Goal: Information Seeking & Learning: Learn about a topic

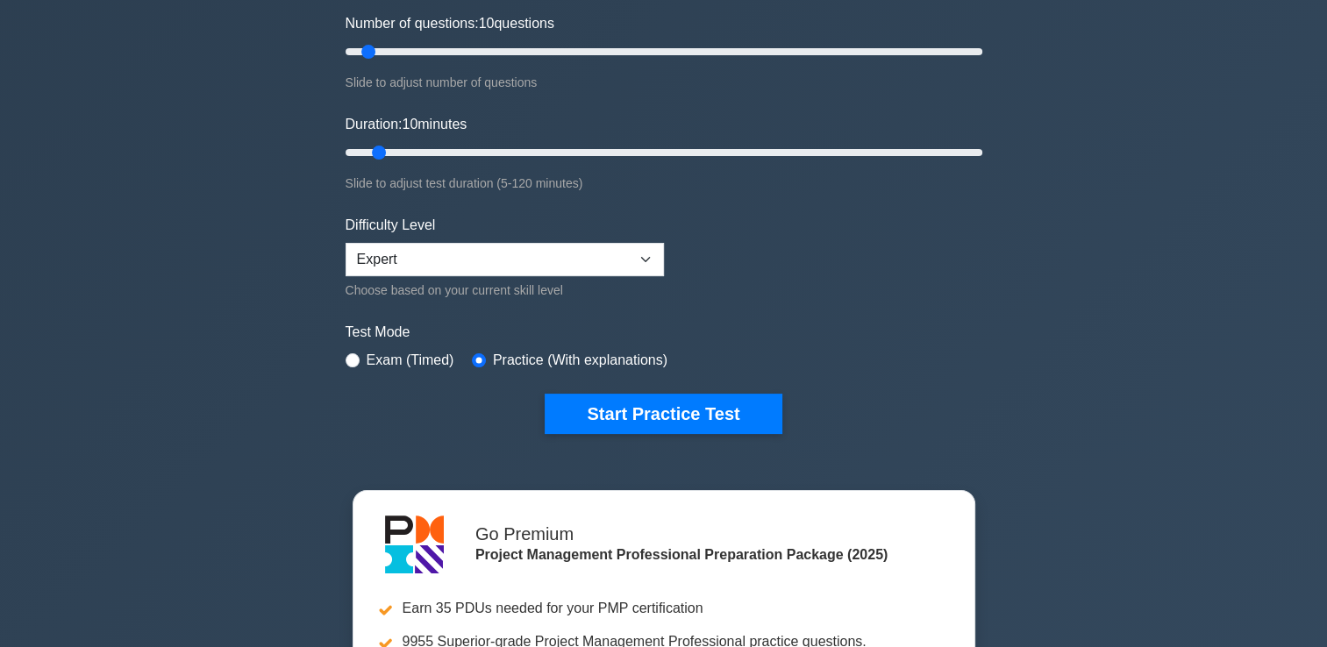
scroll to position [204, 0]
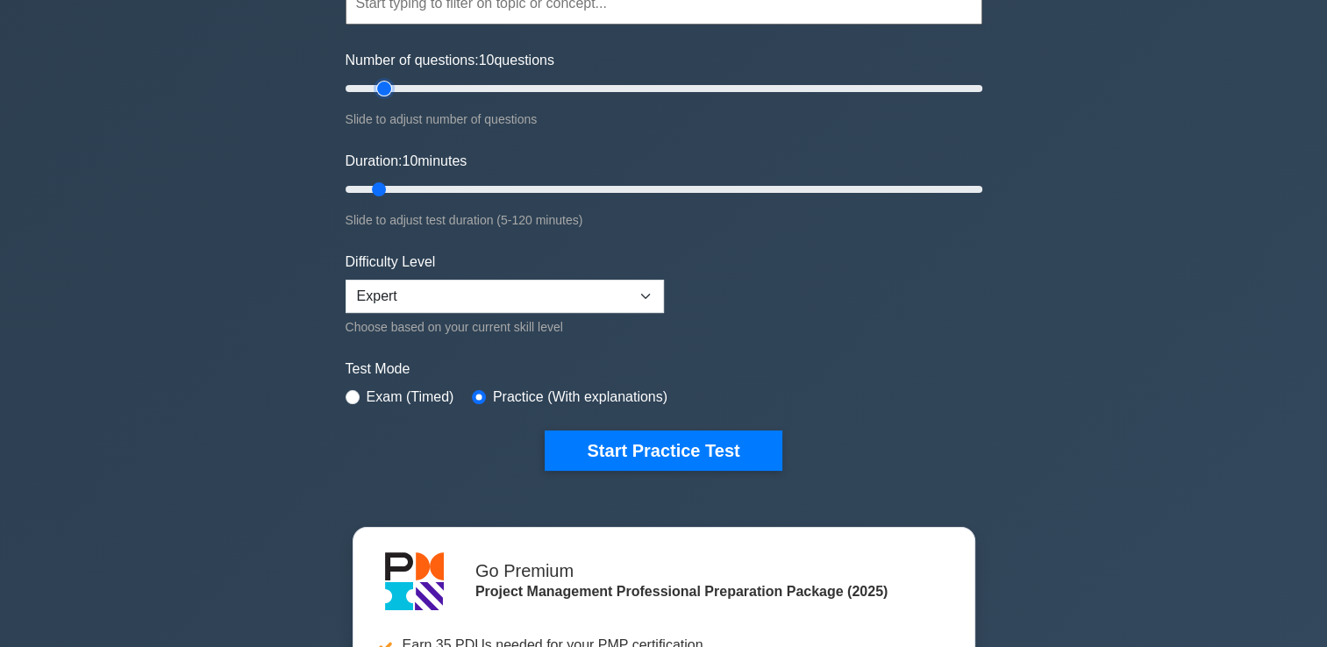
type input "15"
click at [387, 82] on input "Number of questions: 10 questions" at bounding box center [664, 88] width 637 height 21
type input "20"
click at [432, 189] on input "Duration: 20 minutes" at bounding box center [664, 189] width 637 height 21
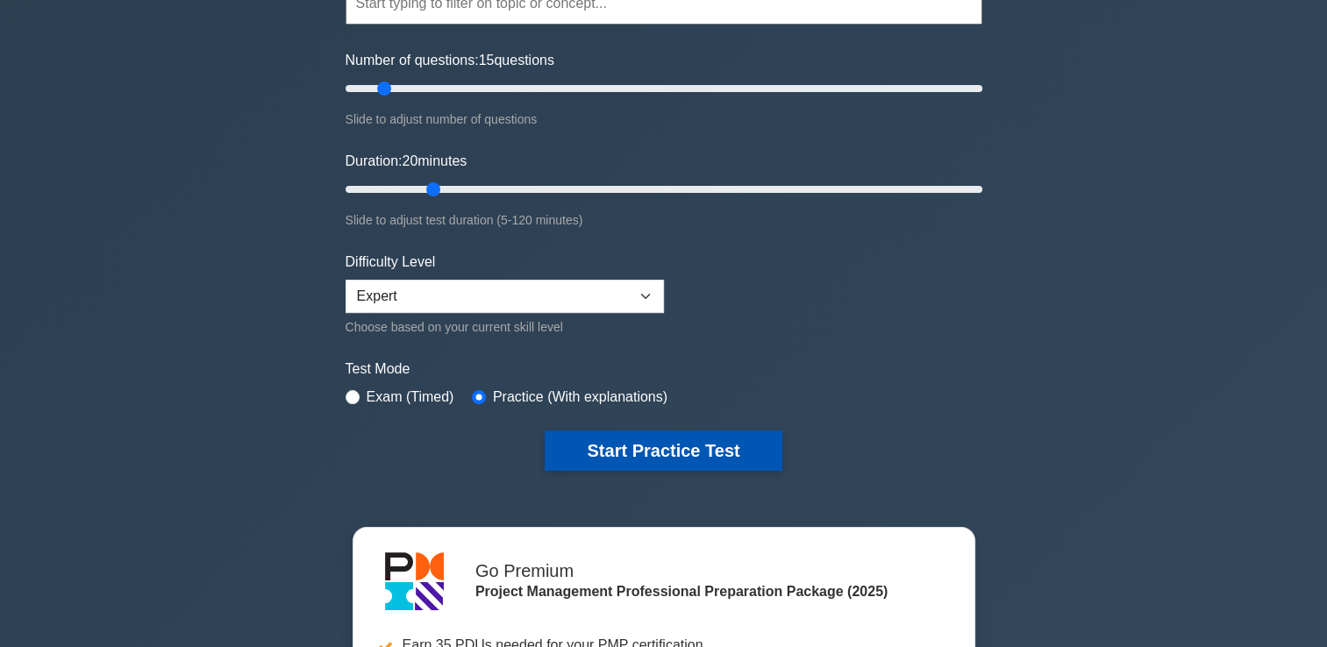
click at [684, 455] on button "Start Practice Test" at bounding box center [663, 451] width 237 height 40
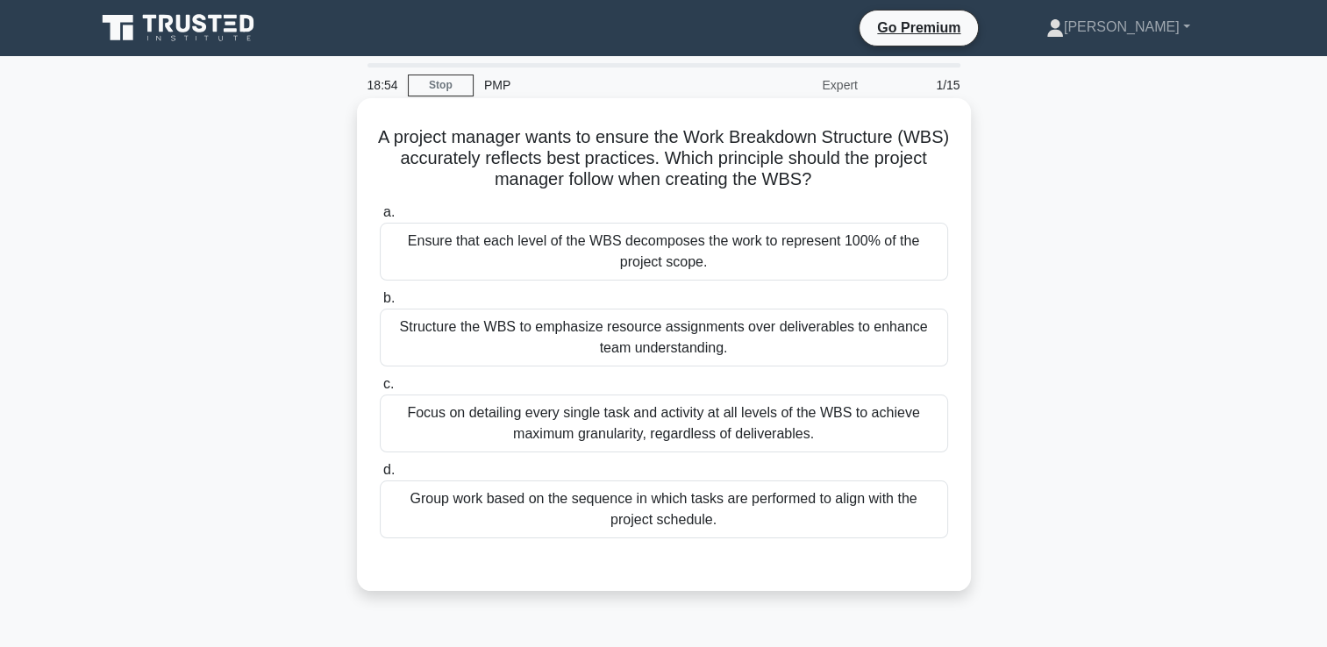
click at [538, 253] on div "Ensure that each level of the WBS decomposes the work to represent 100% of the …" at bounding box center [664, 252] width 568 height 58
click at [380, 218] on input "a. Ensure that each level of the WBS decomposes the work to represent 100% of t…" at bounding box center [380, 212] width 0 height 11
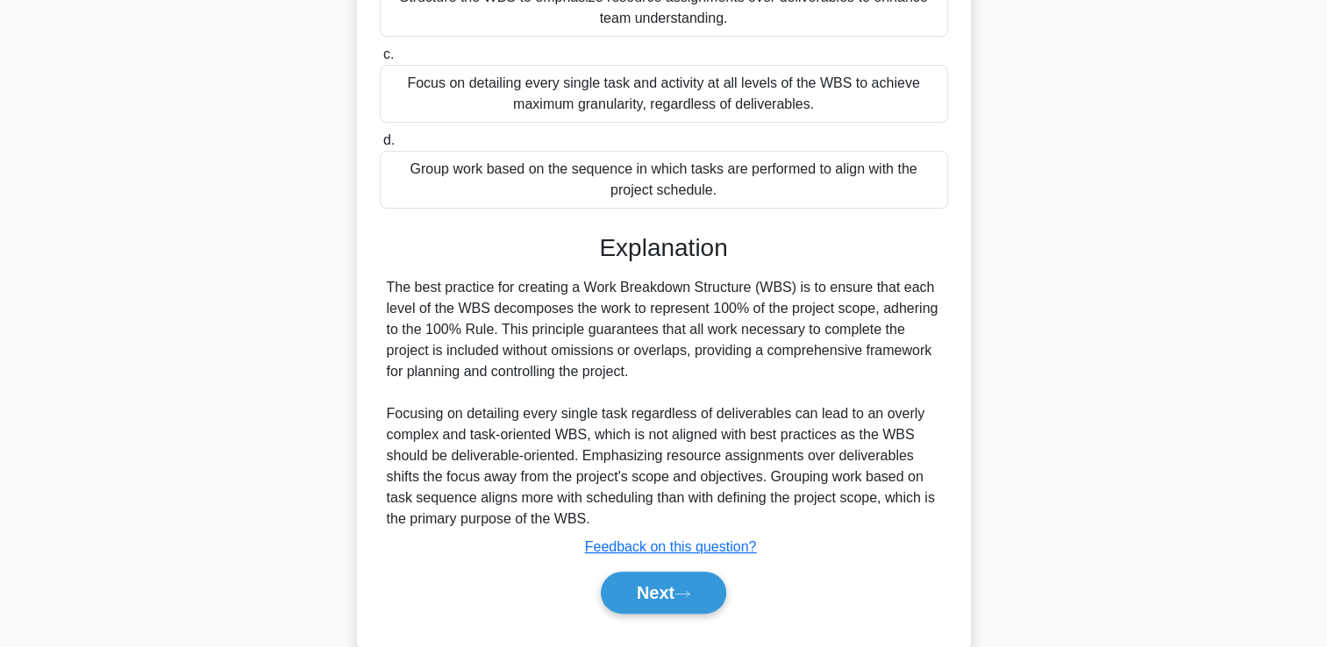
scroll to position [369, 0]
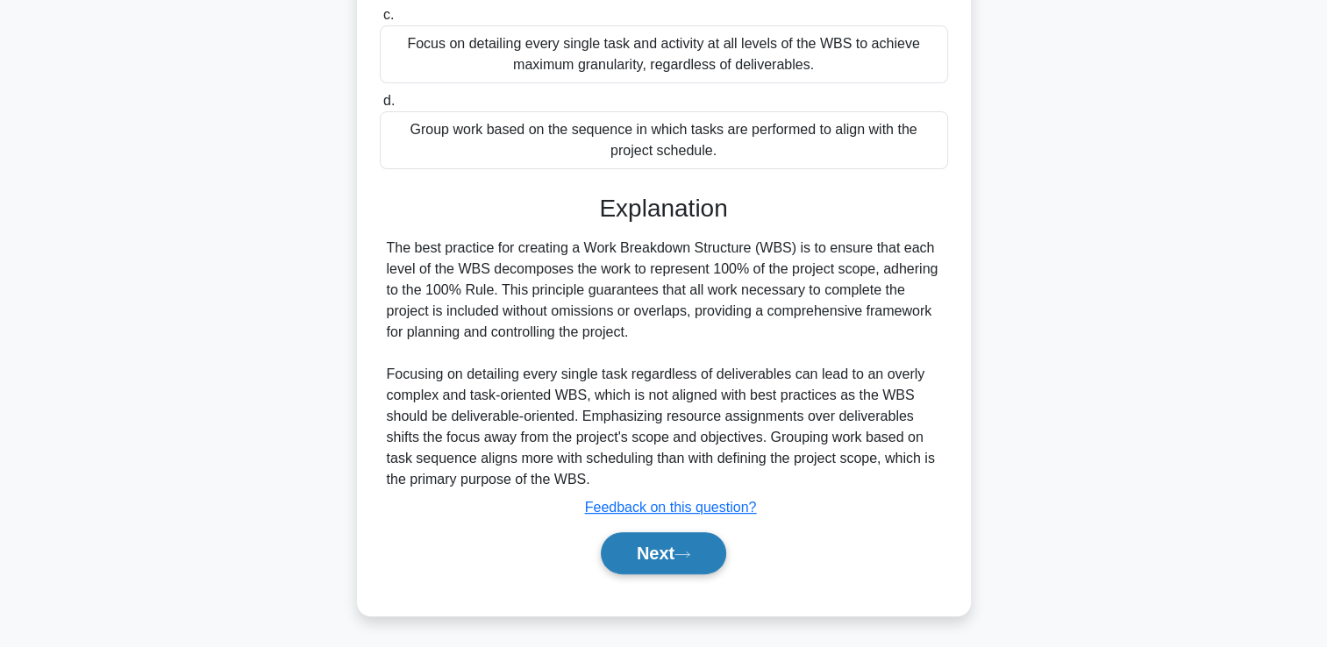
click at [646, 563] on button "Next" at bounding box center [663, 553] width 125 height 42
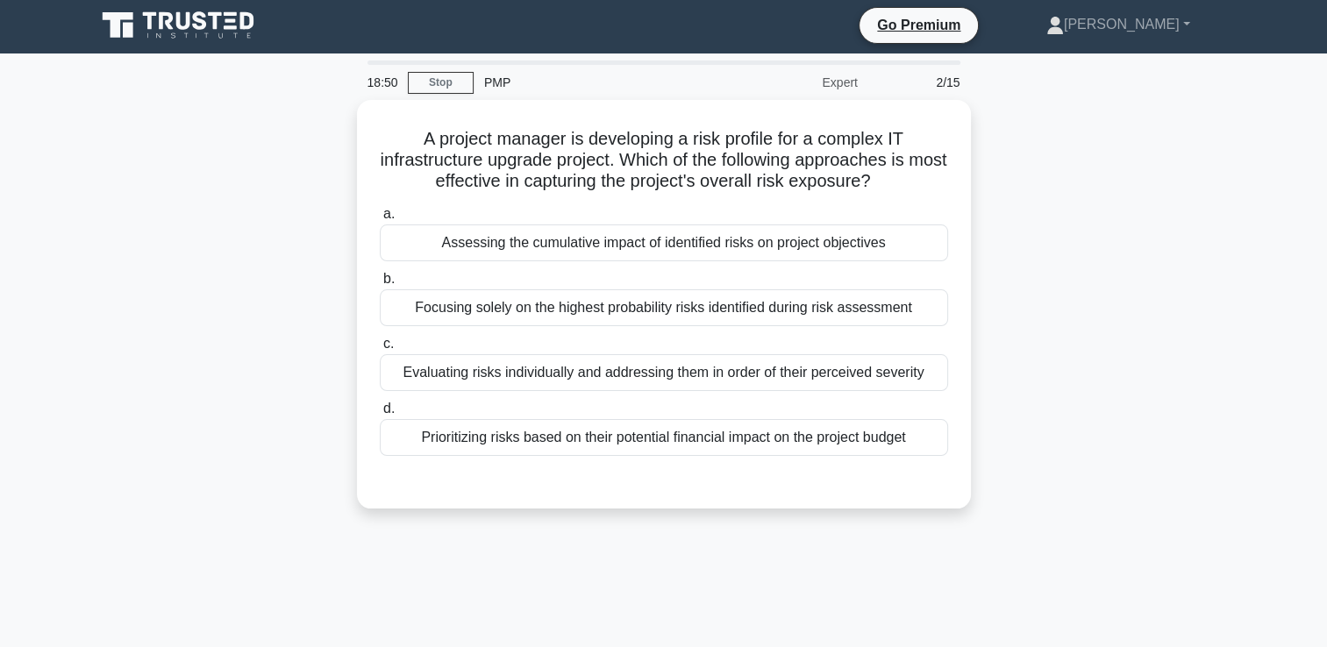
scroll to position [0, 0]
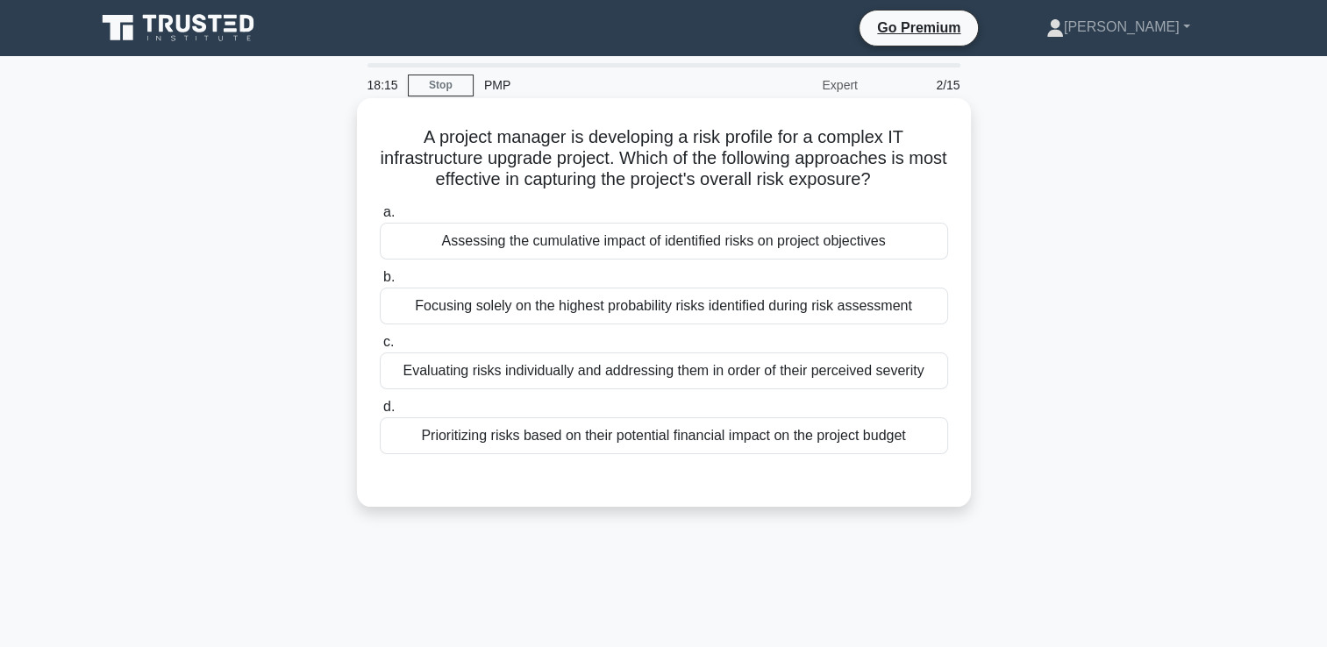
click at [584, 246] on div "Assessing the cumulative impact of identified risks on project objectives" at bounding box center [664, 241] width 568 height 37
click at [380, 218] on input "a. Assessing the cumulative impact of identified risks on project objectives" at bounding box center [380, 212] width 0 height 11
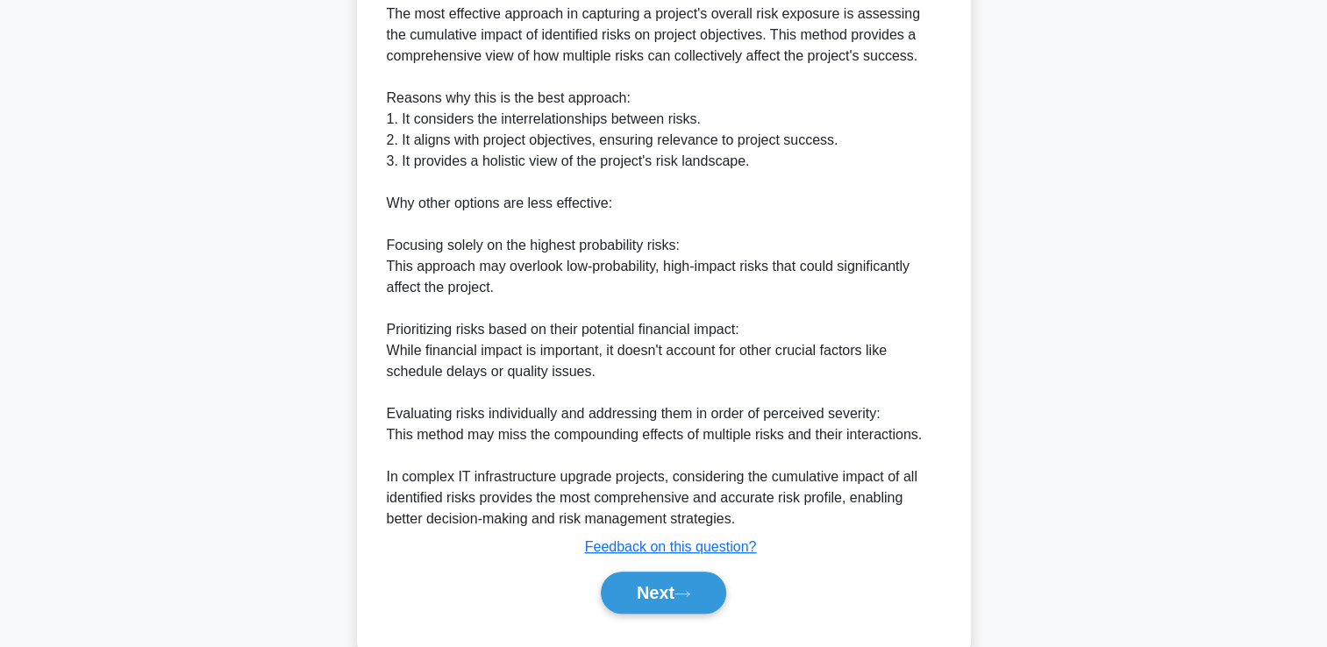
scroll to position [555, 0]
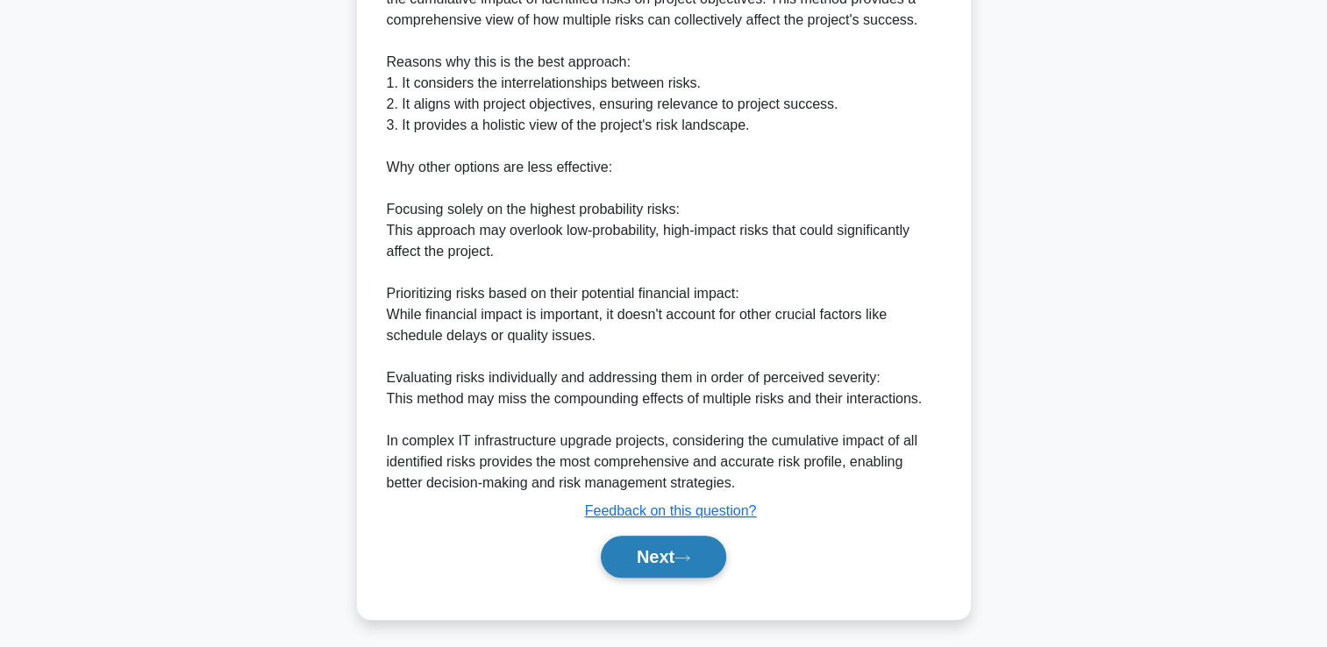
click at [656, 556] on button "Next" at bounding box center [663, 557] width 125 height 42
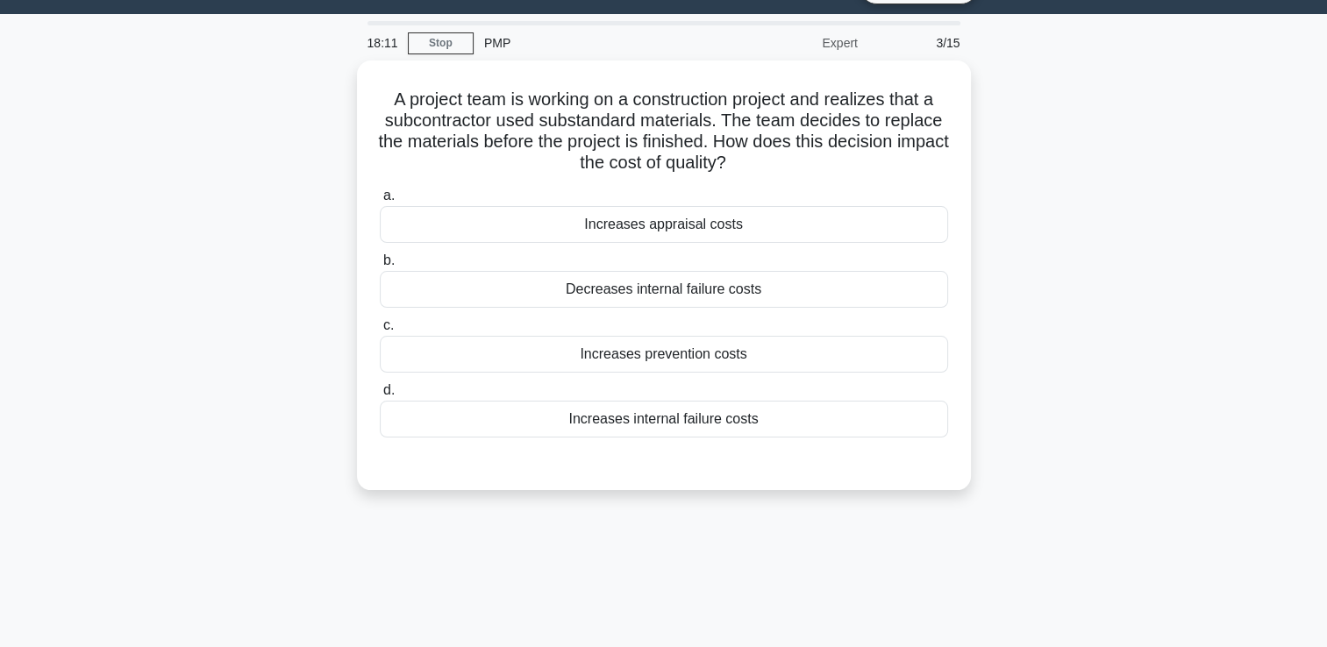
scroll to position [0, 0]
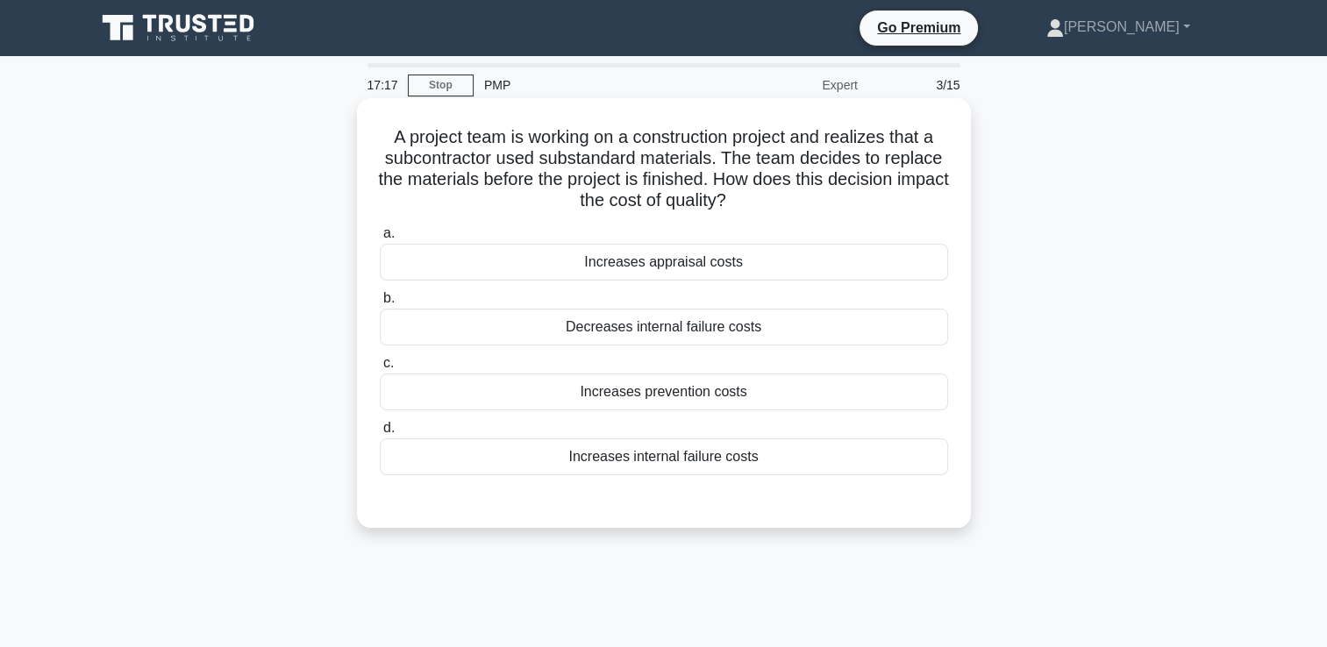
click at [578, 265] on div "Increases appraisal costs" at bounding box center [664, 262] width 568 height 37
click at [380, 239] on input "a. Increases appraisal costs" at bounding box center [380, 233] width 0 height 11
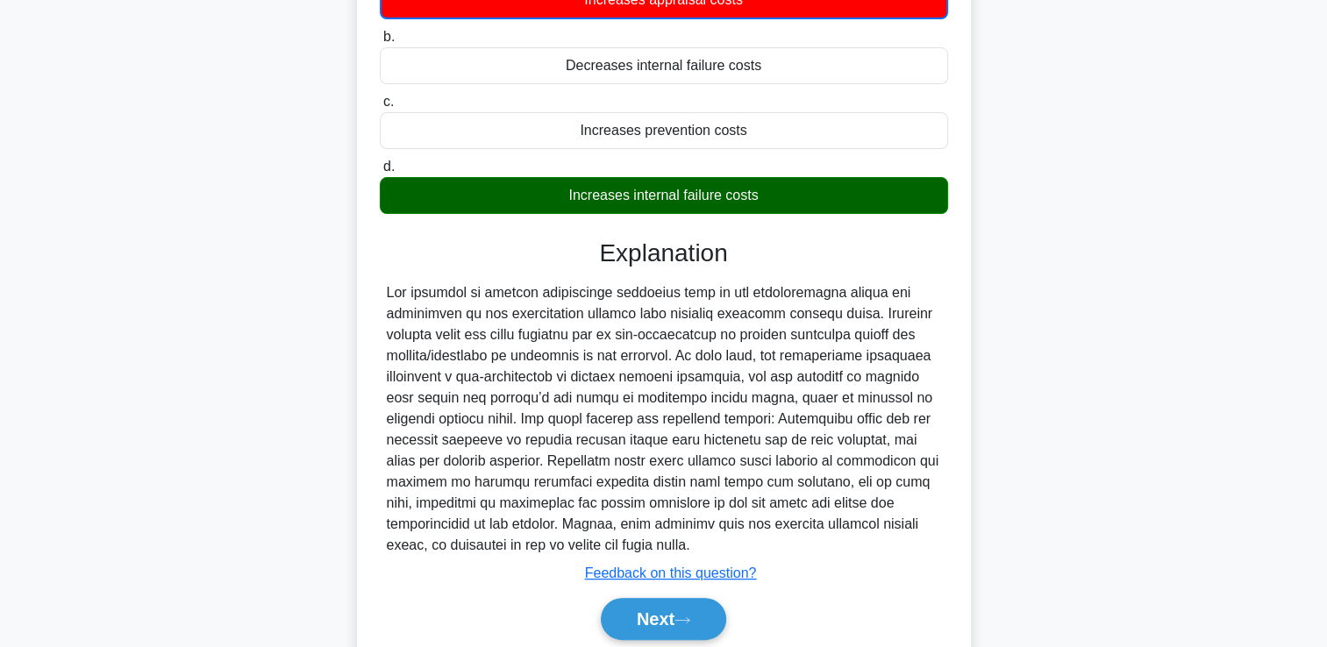
scroll to position [292, 0]
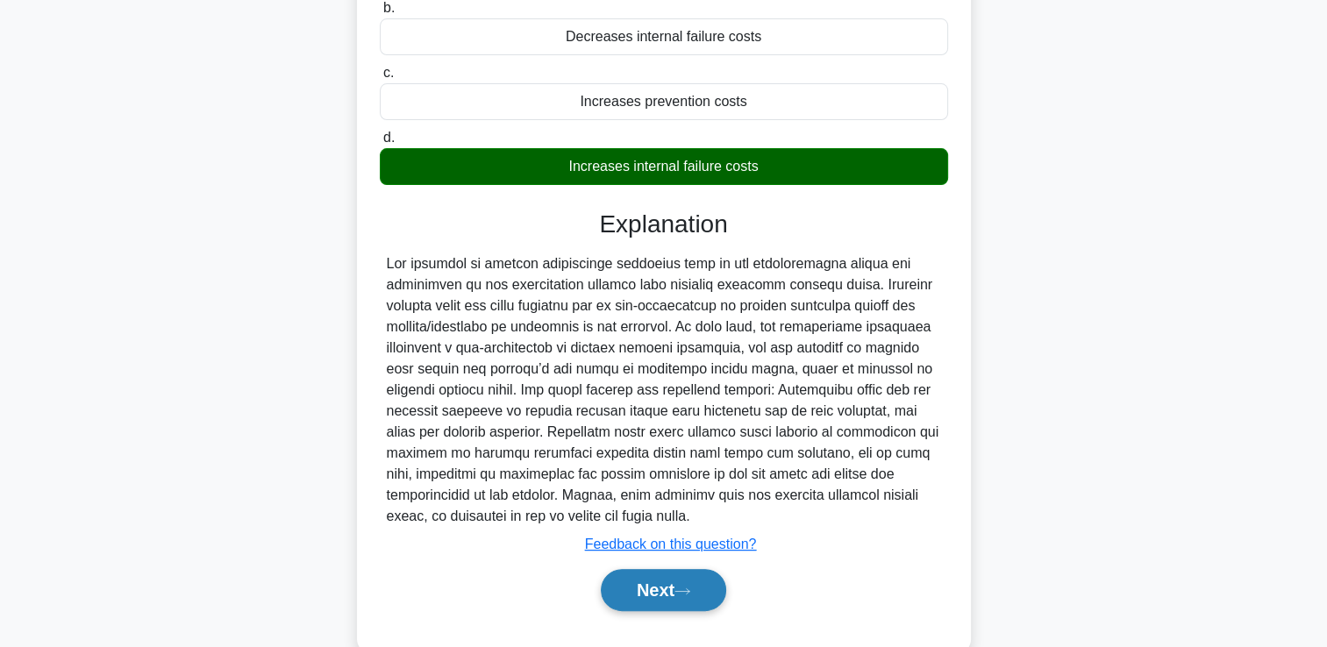
click at [675, 584] on button "Next" at bounding box center [663, 590] width 125 height 42
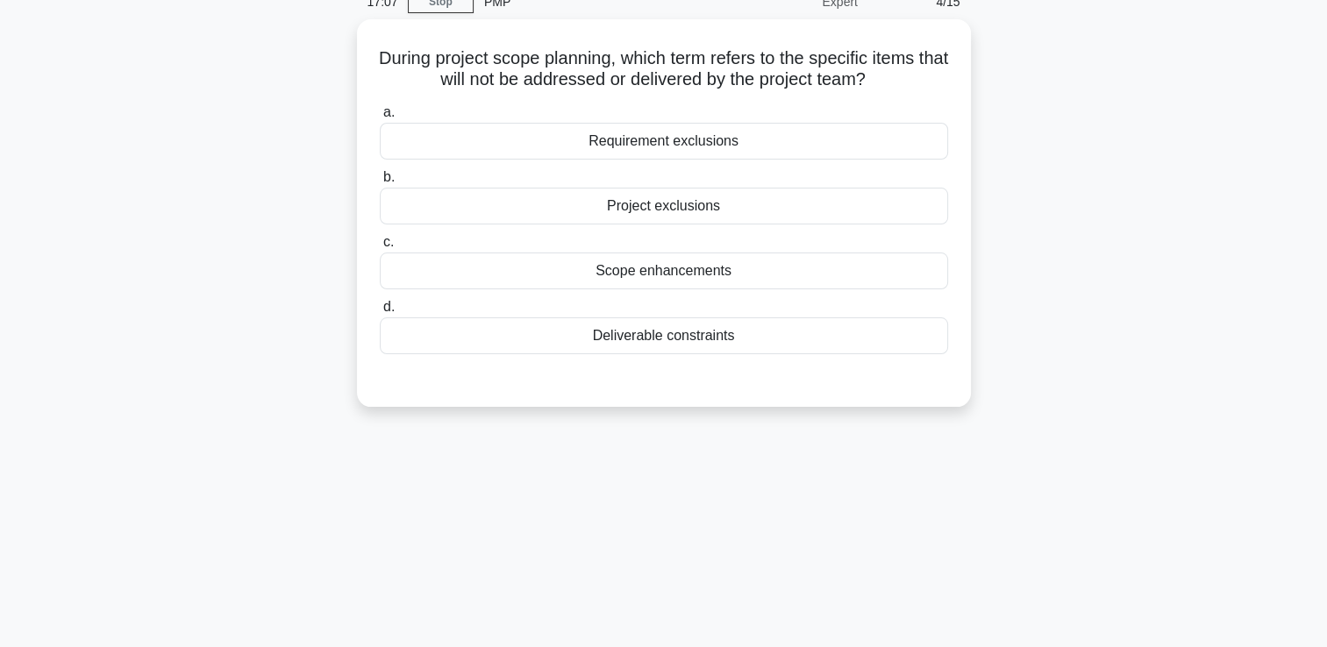
scroll to position [0, 0]
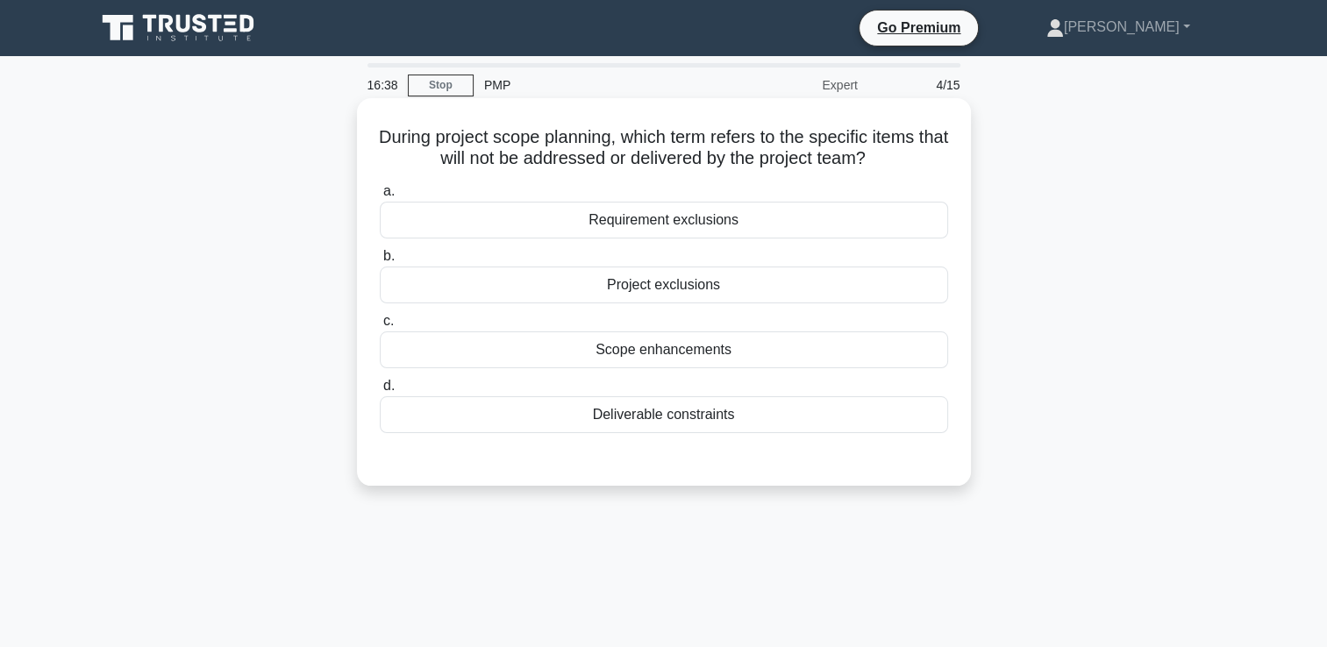
click at [683, 416] on div "Deliverable constraints" at bounding box center [664, 415] width 568 height 37
click at [380, 392] on input "d. Deliverable constraints" at bounding box center [380, 386] width 0 height 11
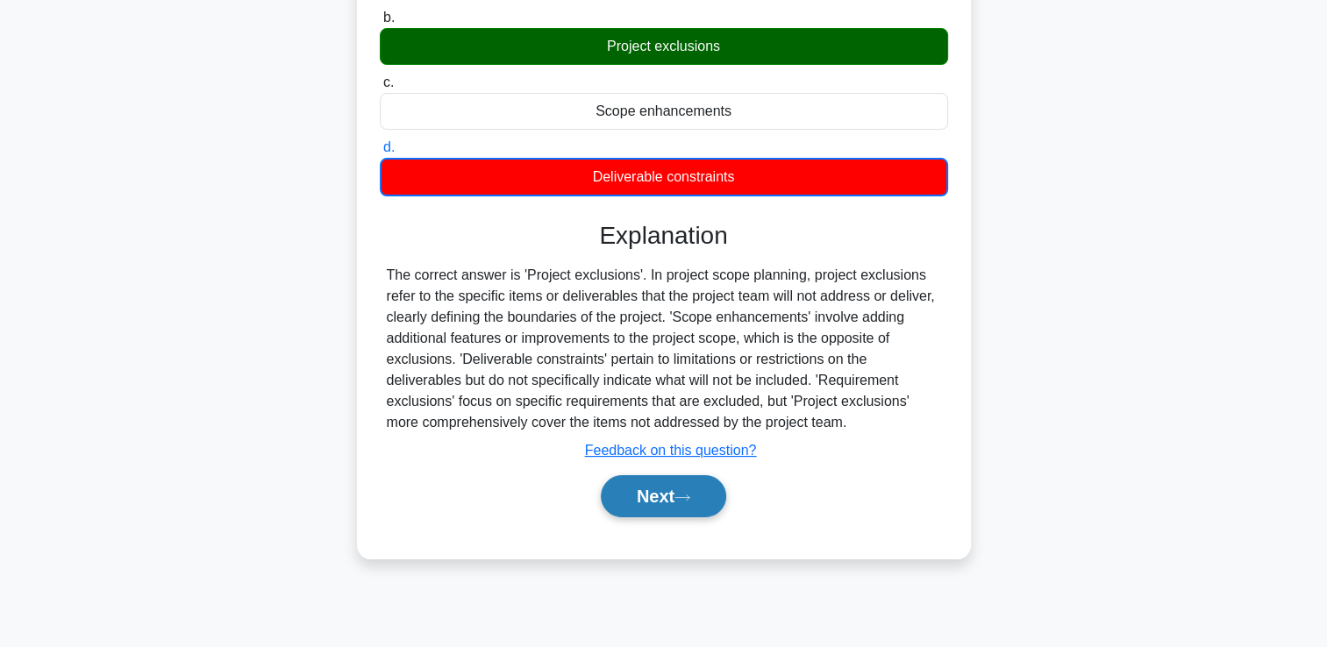
scroll to position [300, 0]
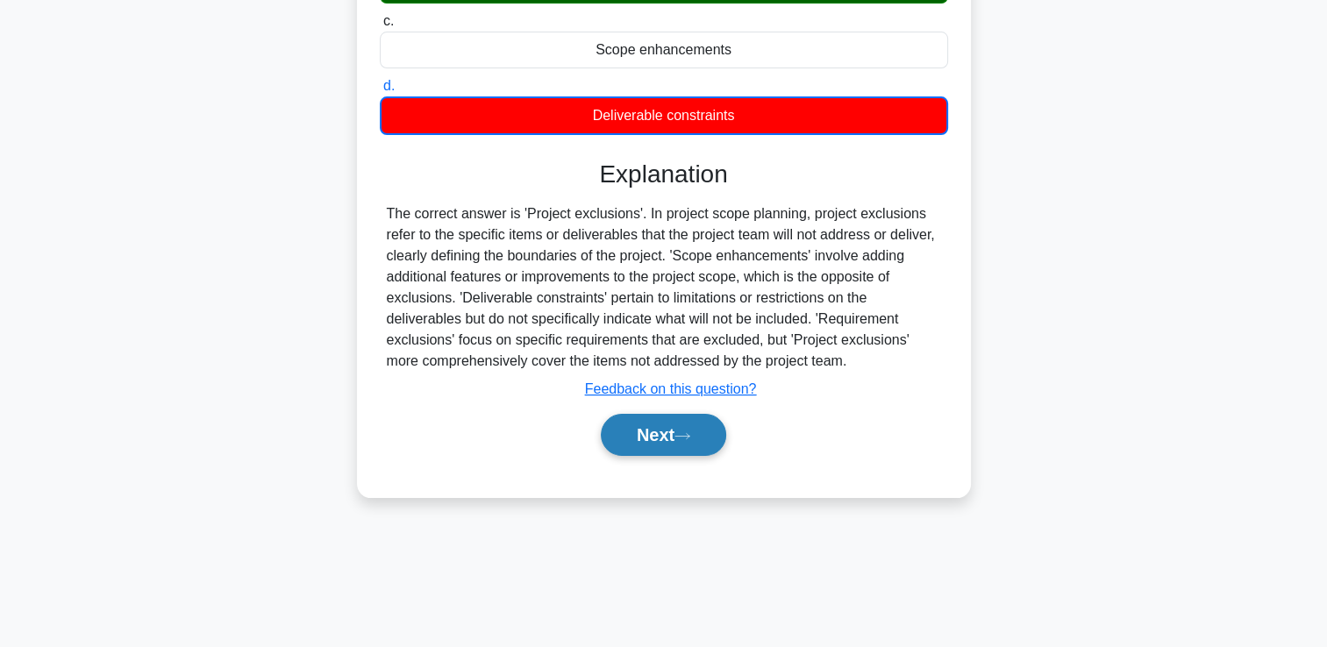
click at [657, 447] on button "Next" at bounding box center [663, 435] width 125 height 42
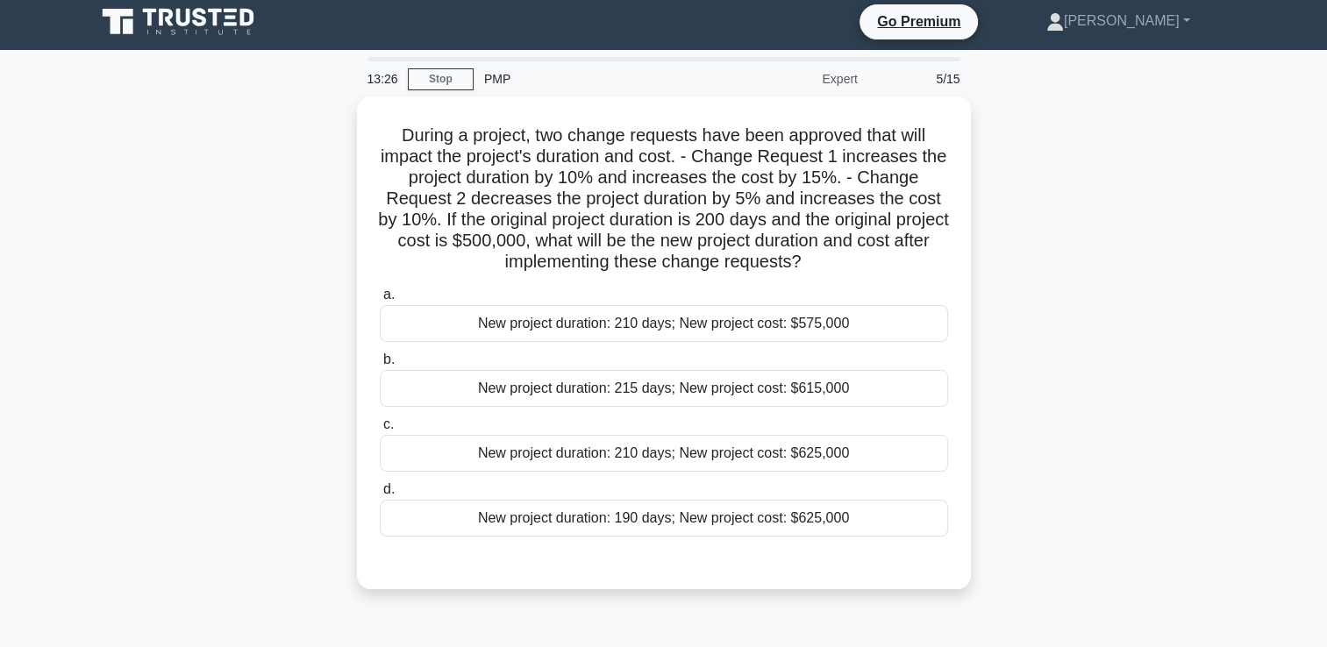
scroll to position [0, 0]
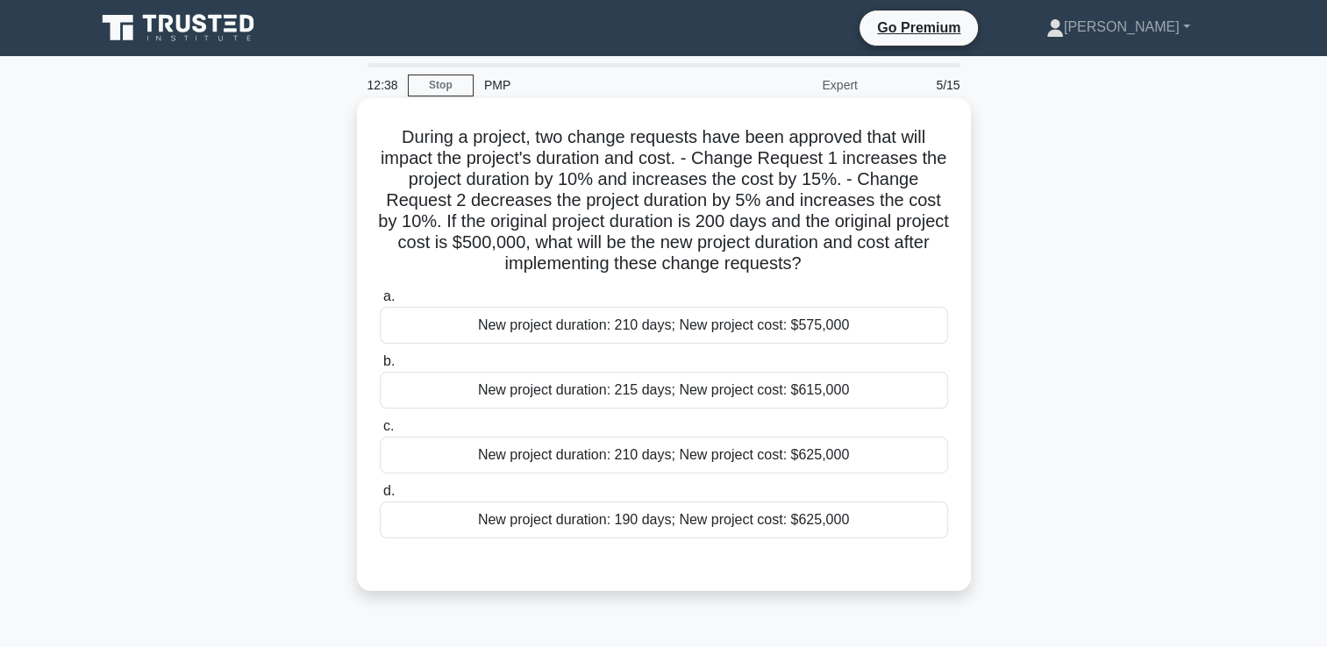
click at [783, 460] on div "New project duration: 210 days; New project cost: $625,000" at bounding box center [664, 455] width 568 height 37
click at [380, 432] on input "c. New project duration: 210 days; New project cost: $625,000" at bounding box center [380, 426] width 0 height 11
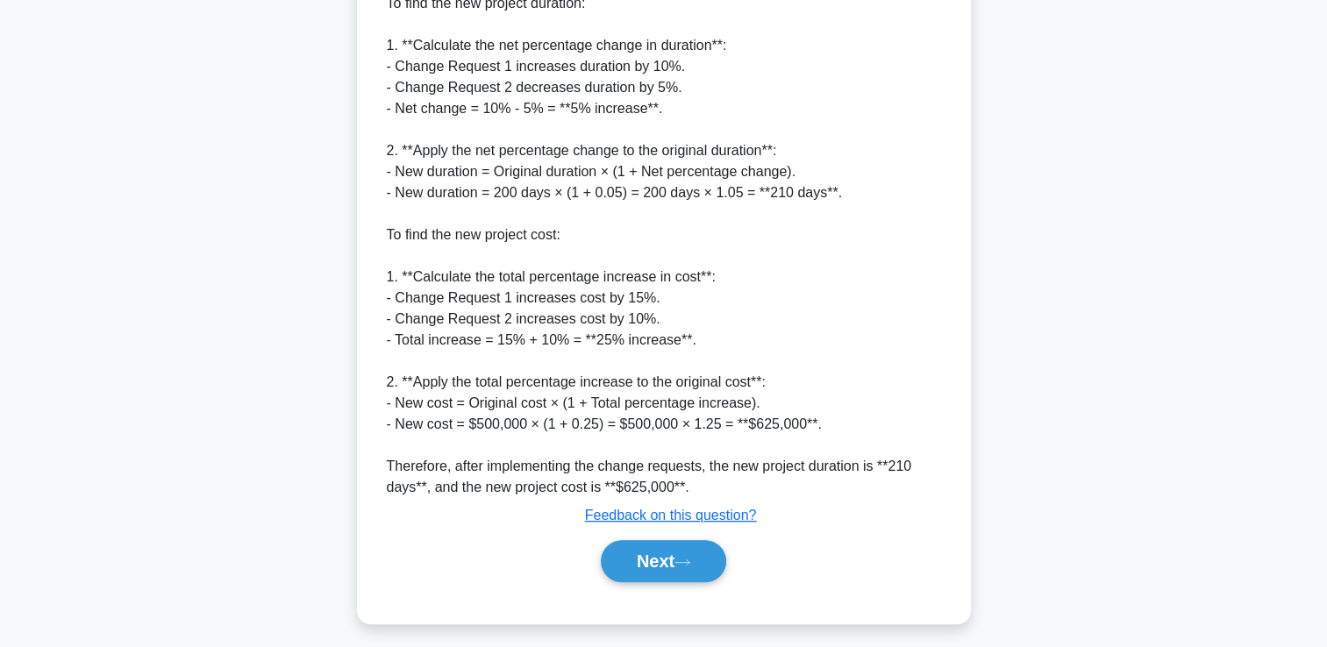
scroll to position [622, 0]
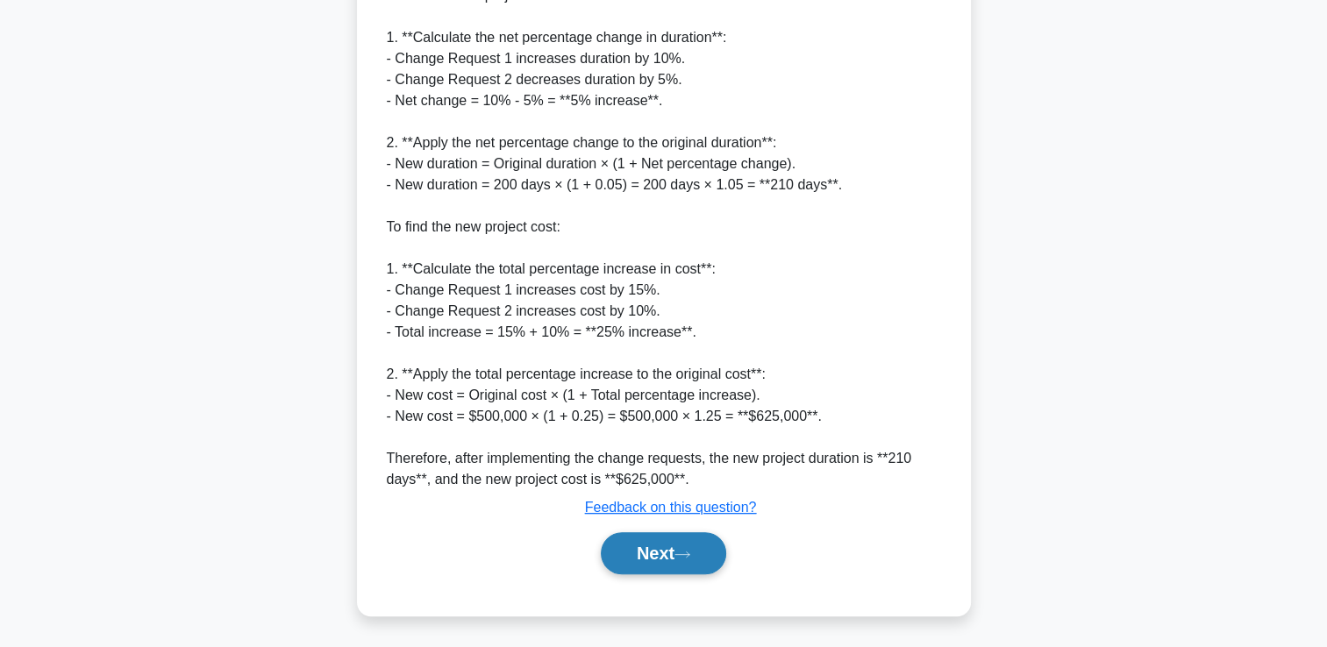
click at [690, 556] on icon at bounding box center [683, 555] width 16 height 10
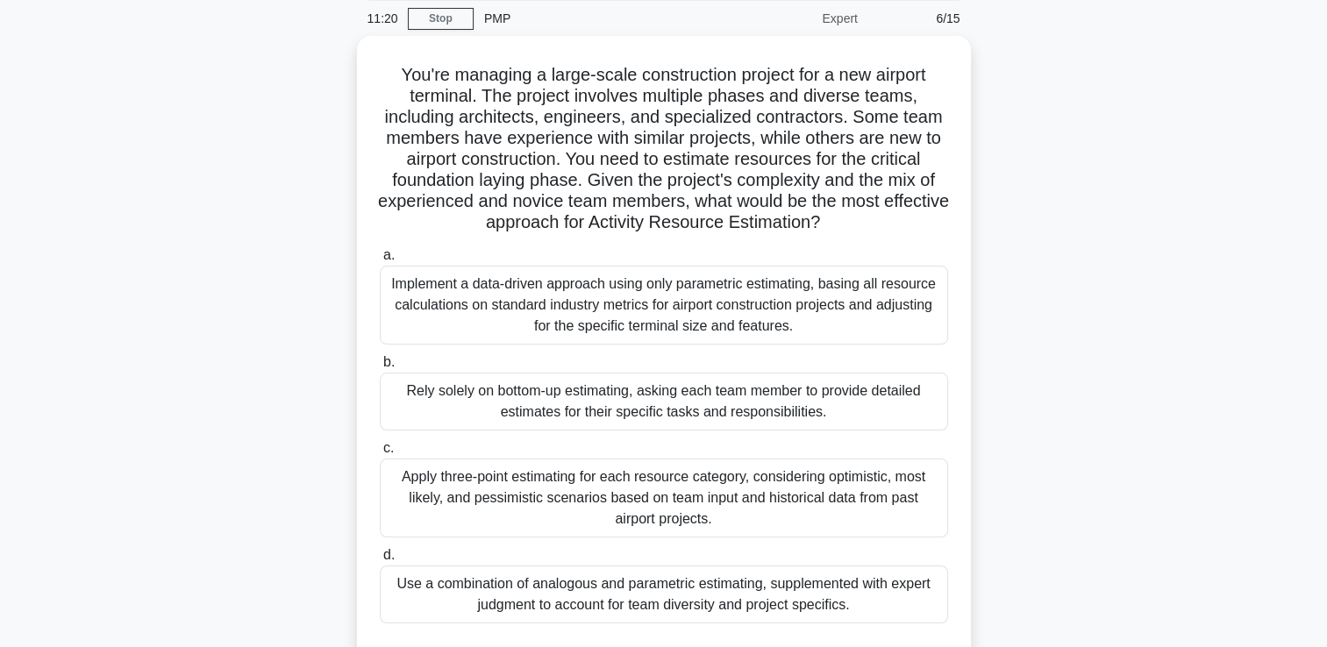
scroll to position [88, 0]
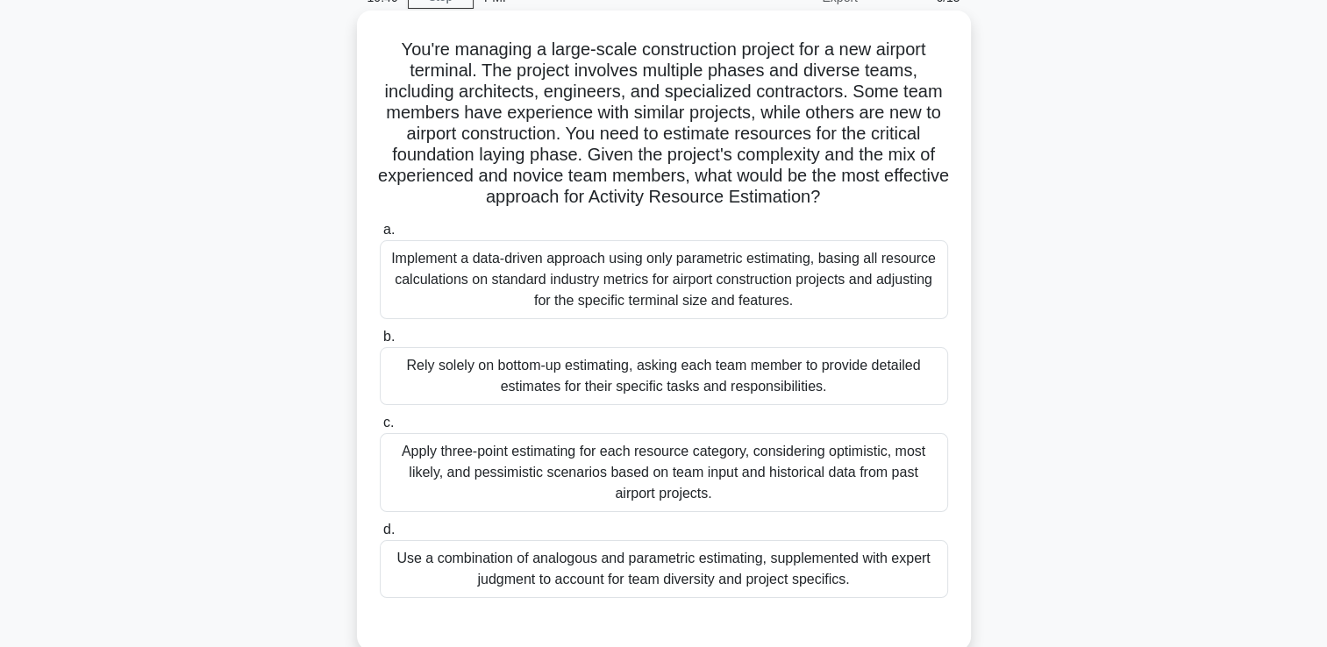
click at [484, 465] on div "Apply three-point estimating for each resource category, considering optimistic…" at bounding box center [664, 472] width 568 height 79
click at [380, 429] on input "c. Apply three-point estimating for each resource category, considering optimis…" at bounding box center [380, 423] width 0 height 11
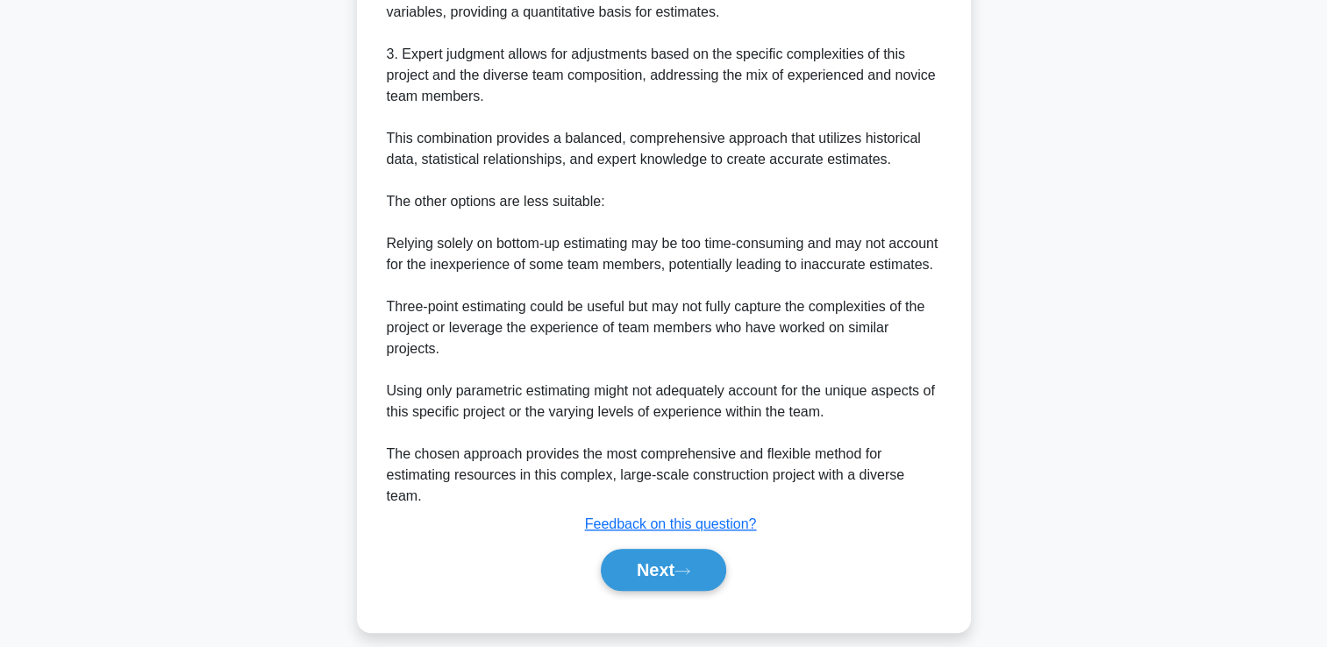
scroll to position [1003, 0]
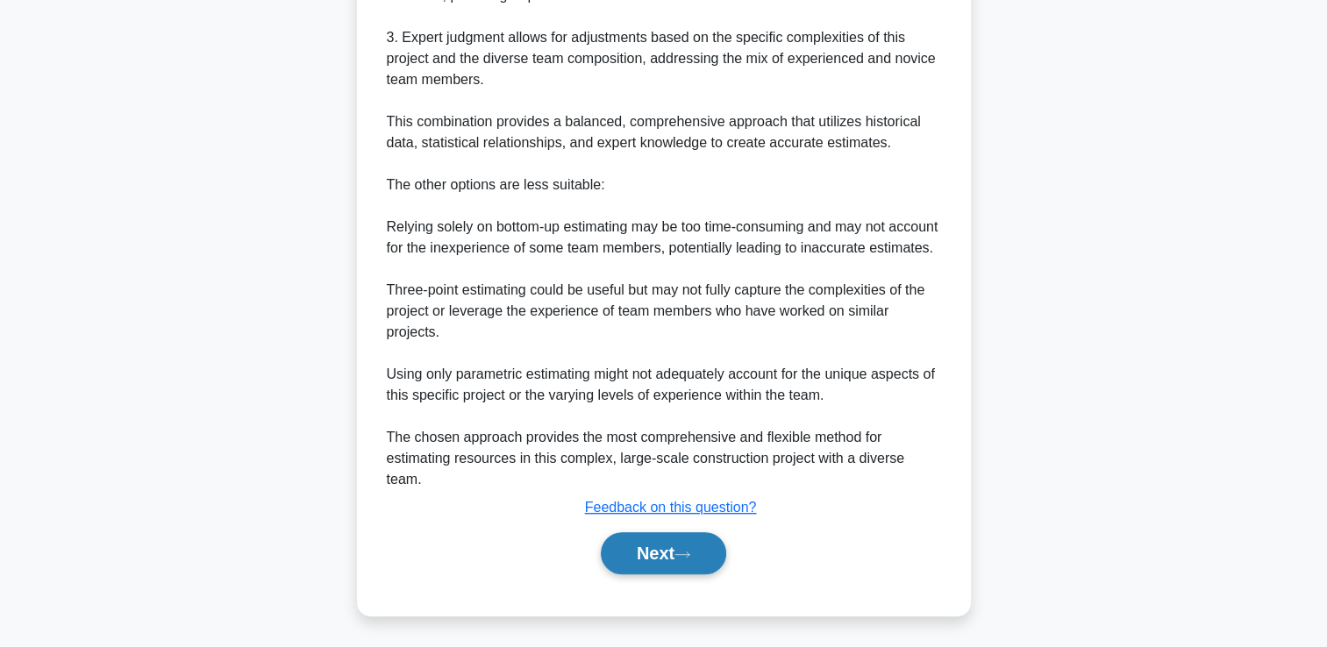
click at [660, 559] on button "Next" at bounding box center [663, 553] width 125 height 42
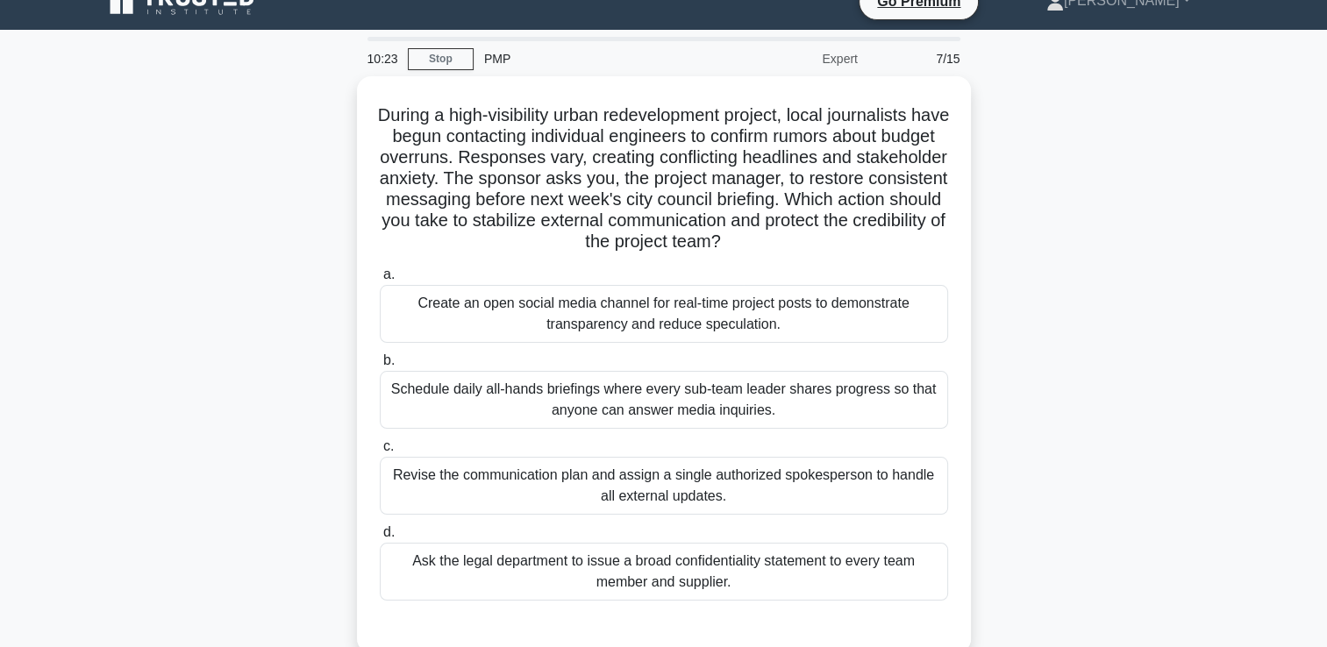
scroll to position [29, 0]
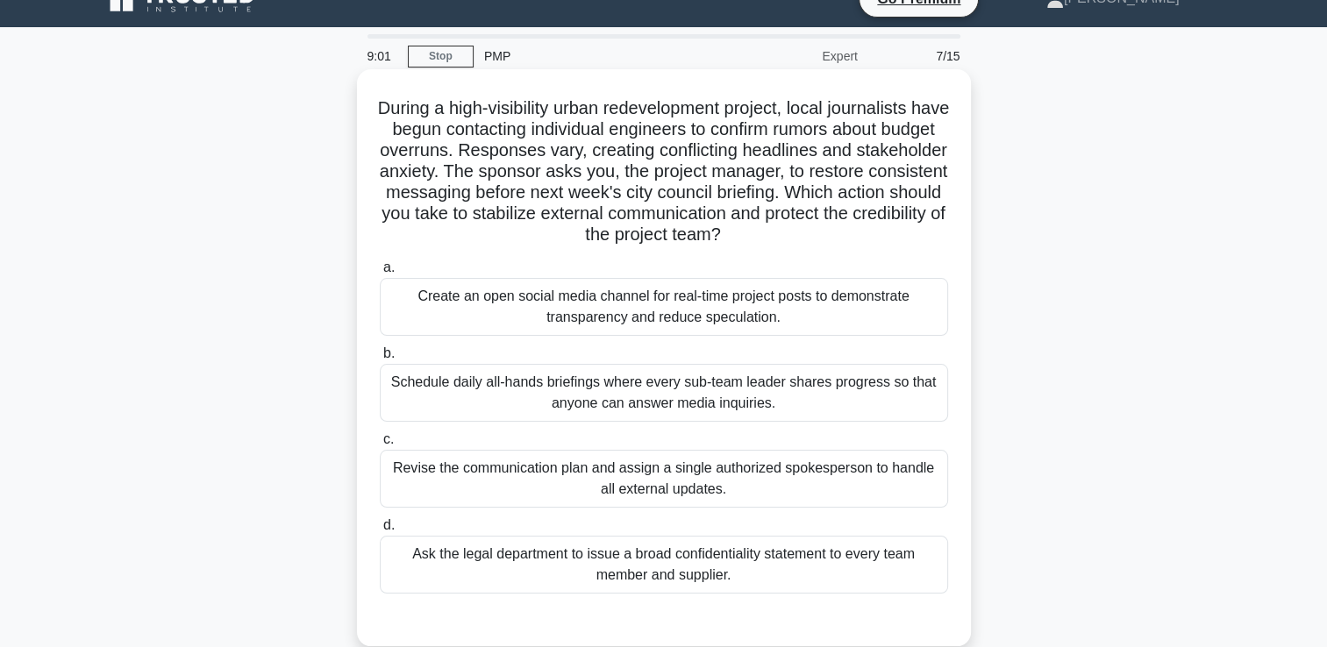
click at [504, 397] on div "Schedule daily all-hands briefings where every sub-team leader shares progress …" at bounding box center [664, 393] width 568 height 58
click at [380, 360] on input "b. Schedule daily all-hands briefings where every sub-team leader shares progre…" at bounding box center [380, 353] width 0 height 11
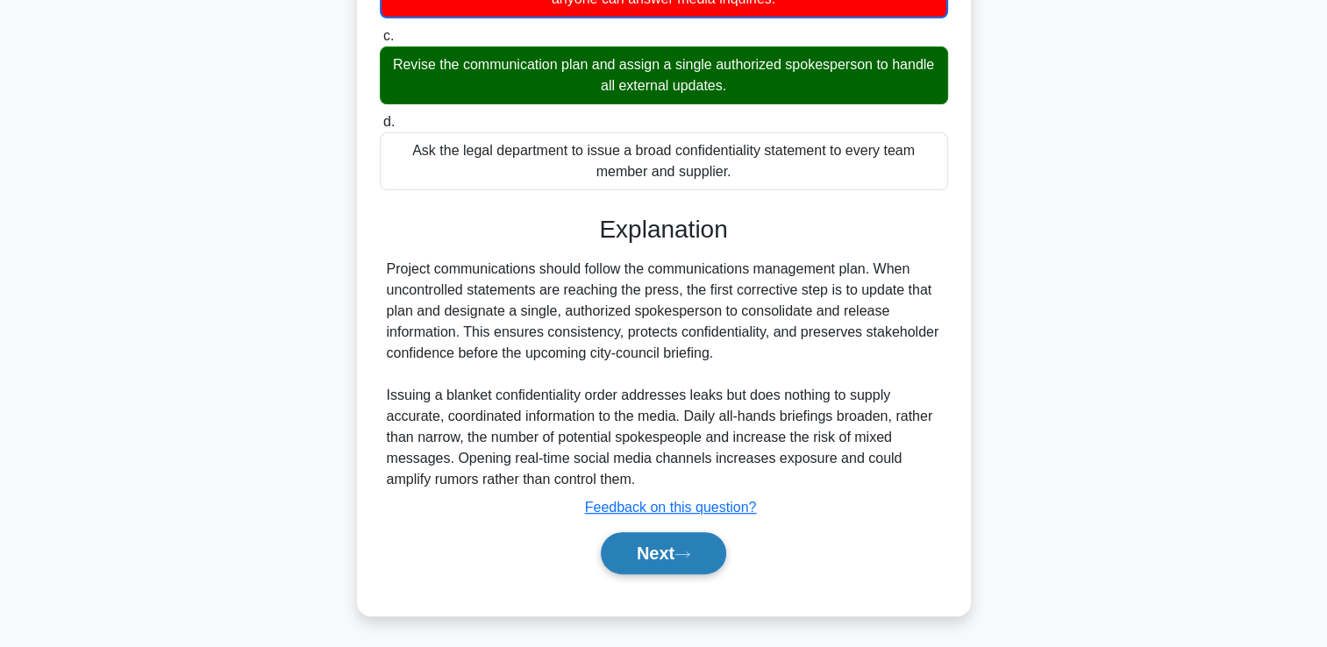
click at [628, 556] on button "Next" at bounding box center [663, 553] width 125 height 42
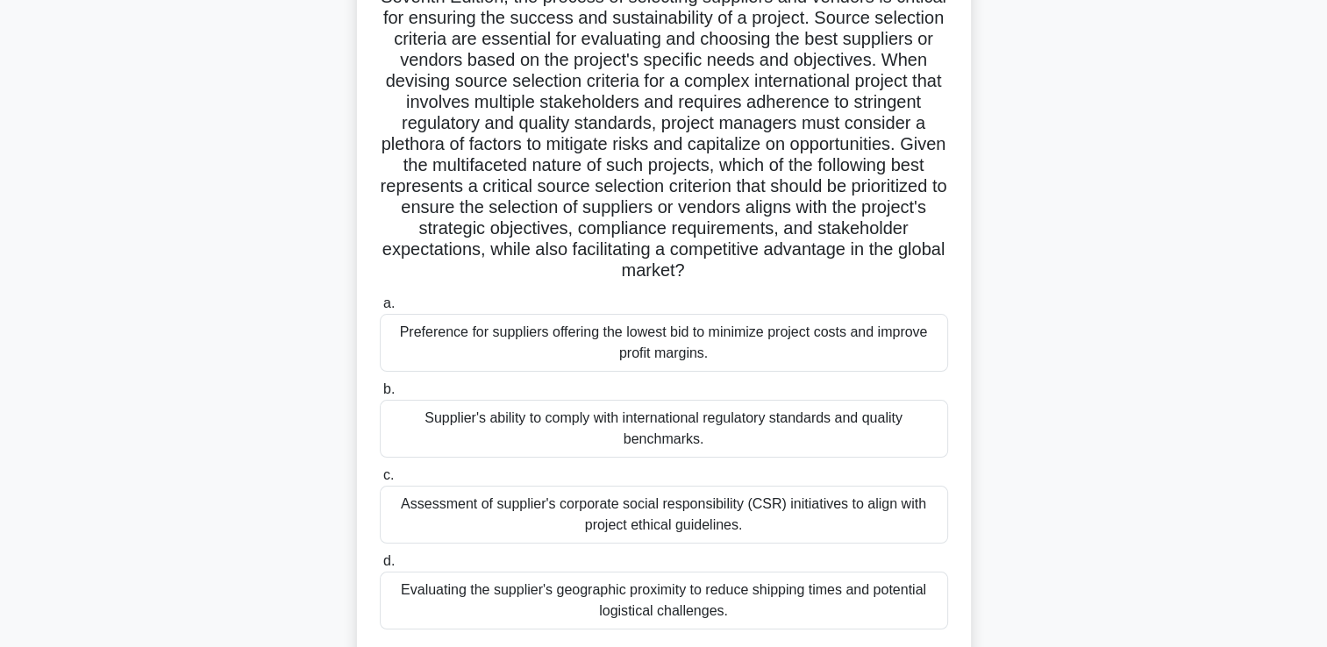
scroll to position [212, 0]
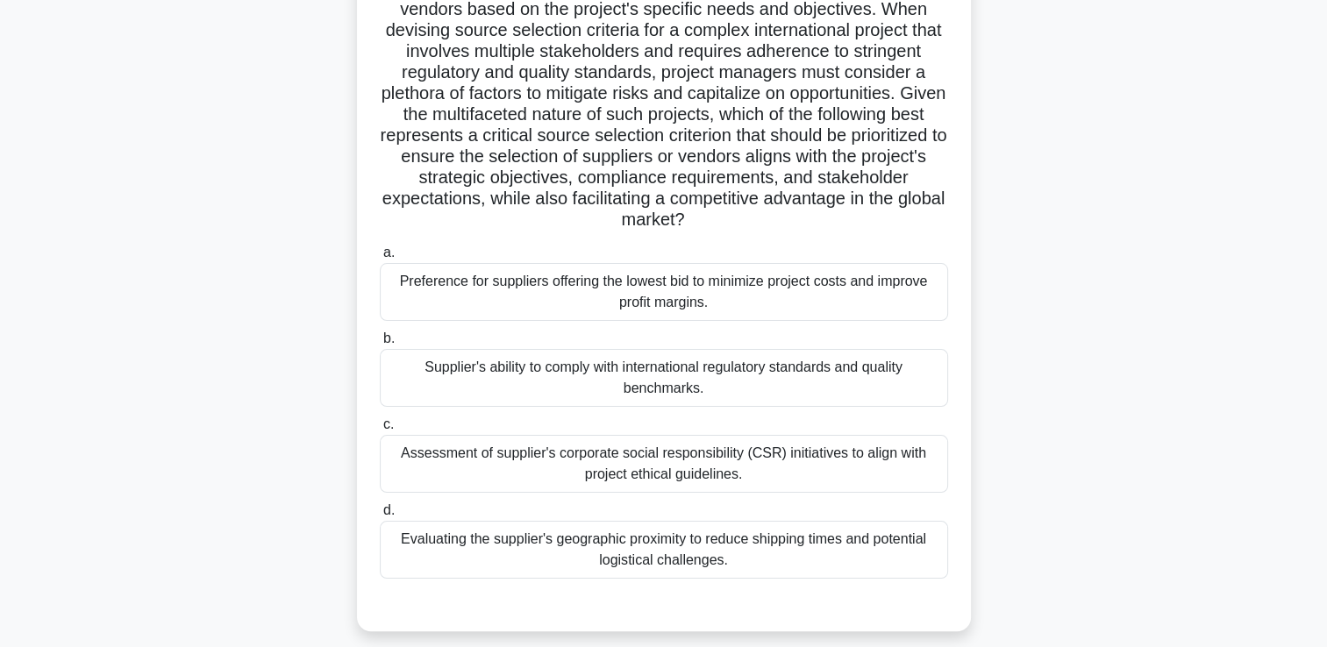
click at [523, 546] on div "Evaluating the supplier's geographic proximity to reduce shipping times and pot…" at bounding box center [664, 550] width 568 height 58
click at [380, 517] on input "d. Evaluating the supplier's geographic proximity to reduce shipping times and …" at bounding box center [380, 510] width 0 height 11
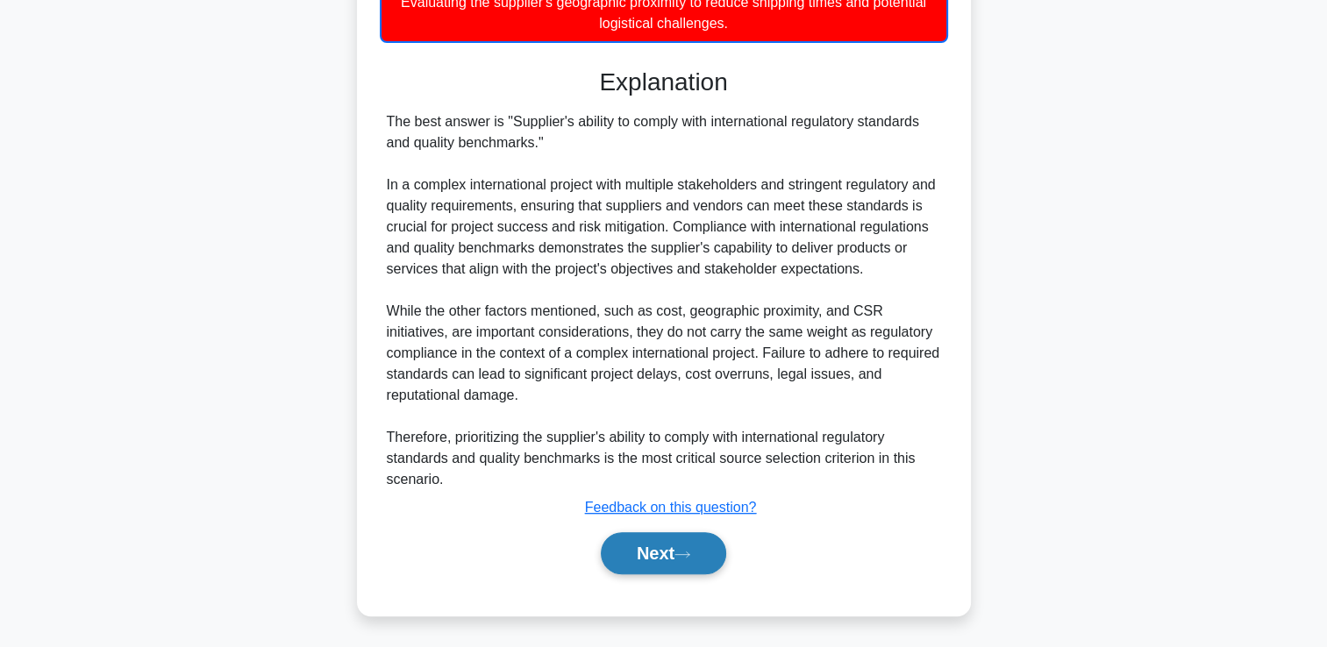
click at [682, 551] on icon at bounding box center [683, 555] width 16 height 10
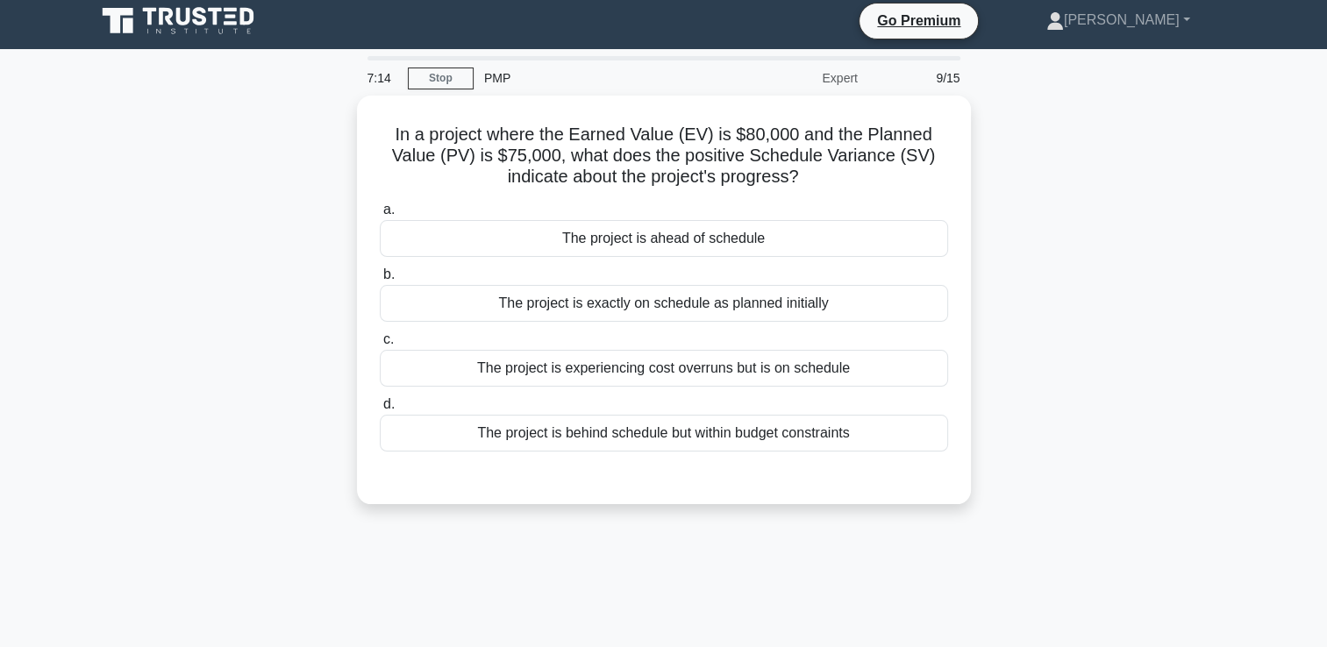
scroll to position [0, 0]
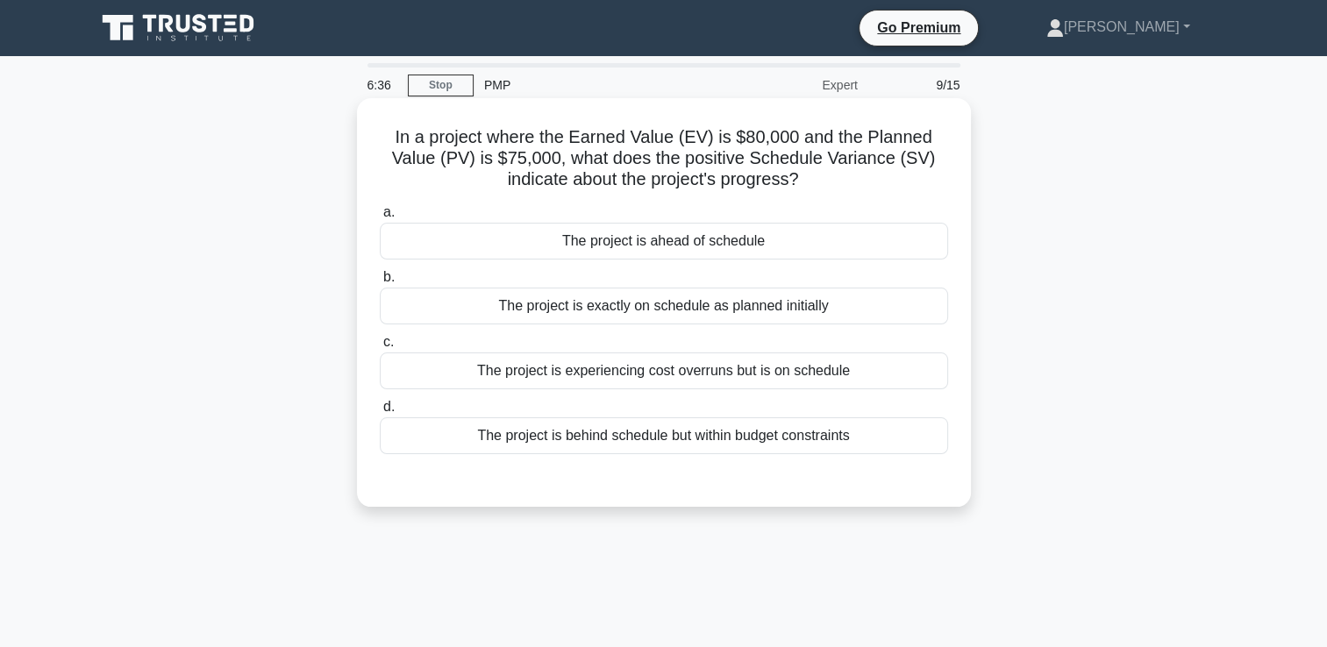
click at [704, 239] on div "The project is ahead of schedule" at bounding box center [664, 241] width 568 height 37
click at [380, 218] on input "a. The project is ahead of schedule" at bounding box center [380, 212] width 0 height 11
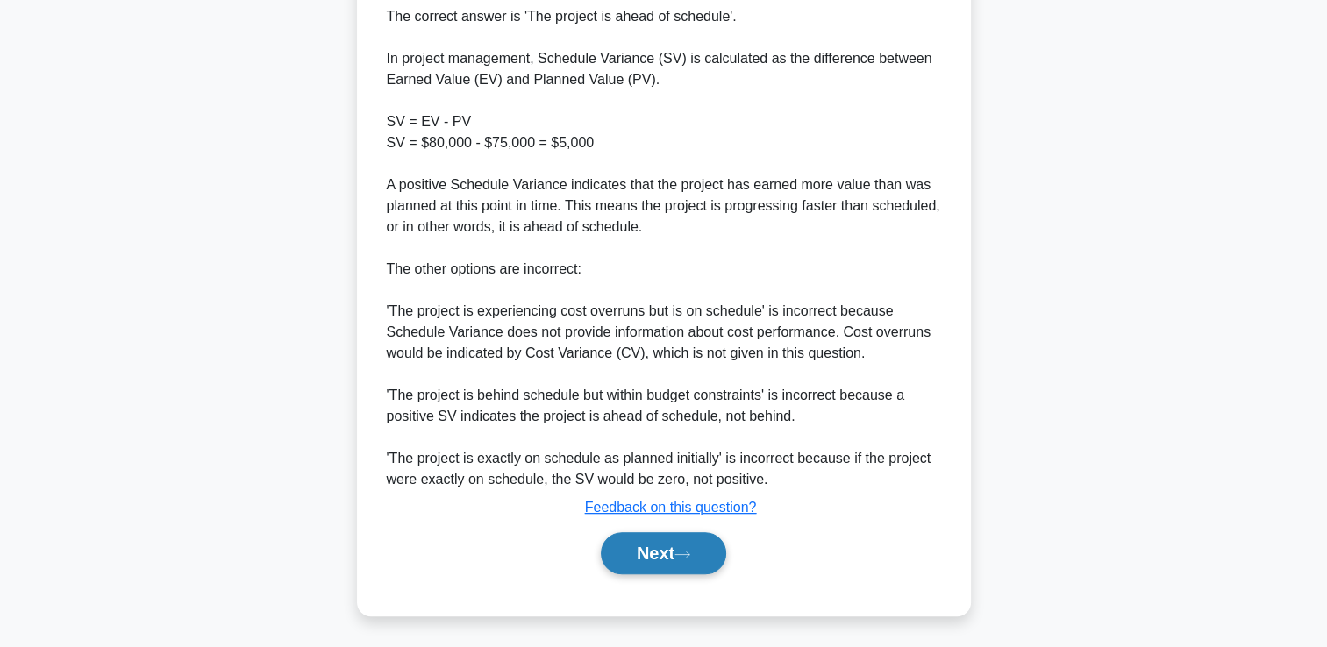
click at [681, 559] on button "Next" at bounding box center [663, 553] width 125 height 42
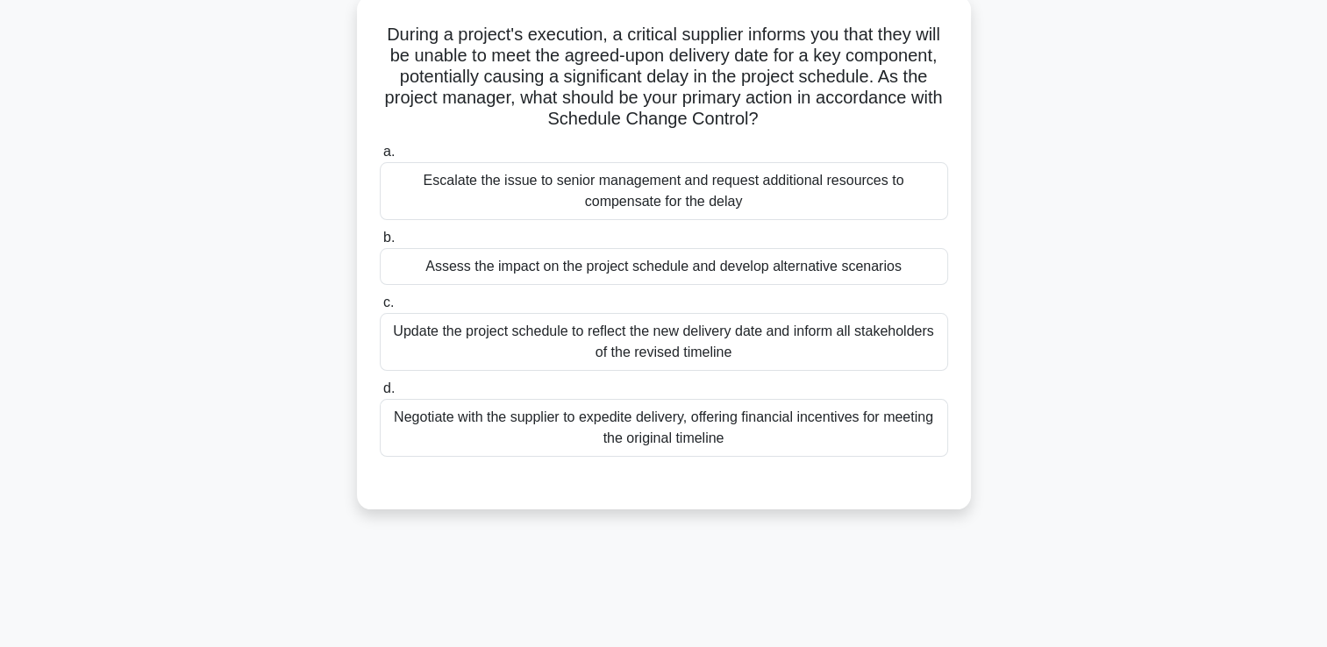
scroll to position [7, 0]
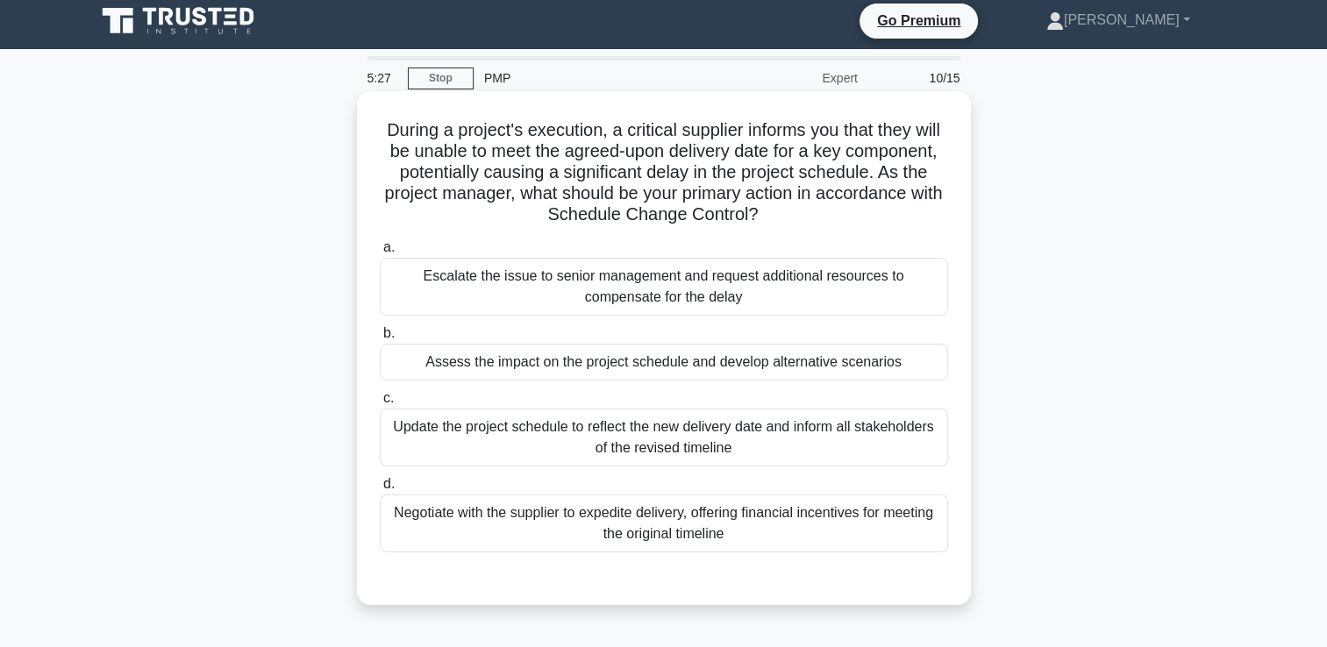
click at [568, 367] on div "Assess the impact on the project schedule and develop alternative scenarios" at bounding box center [664, 362] width 568 height 37
click at [380, 339] on input "b. Assess the impact on the project schedule and develop alternative scenarios" at bounding box center [380, 333] width 0 height 11
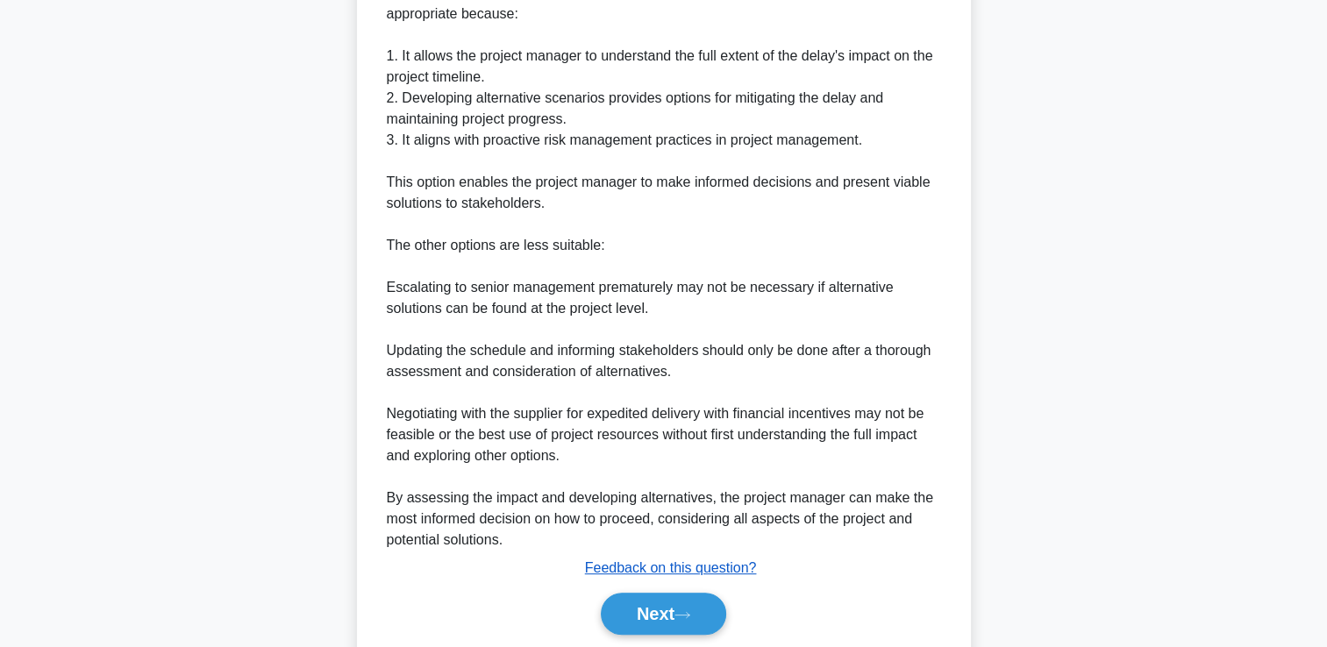
scroll to position [681, 0]
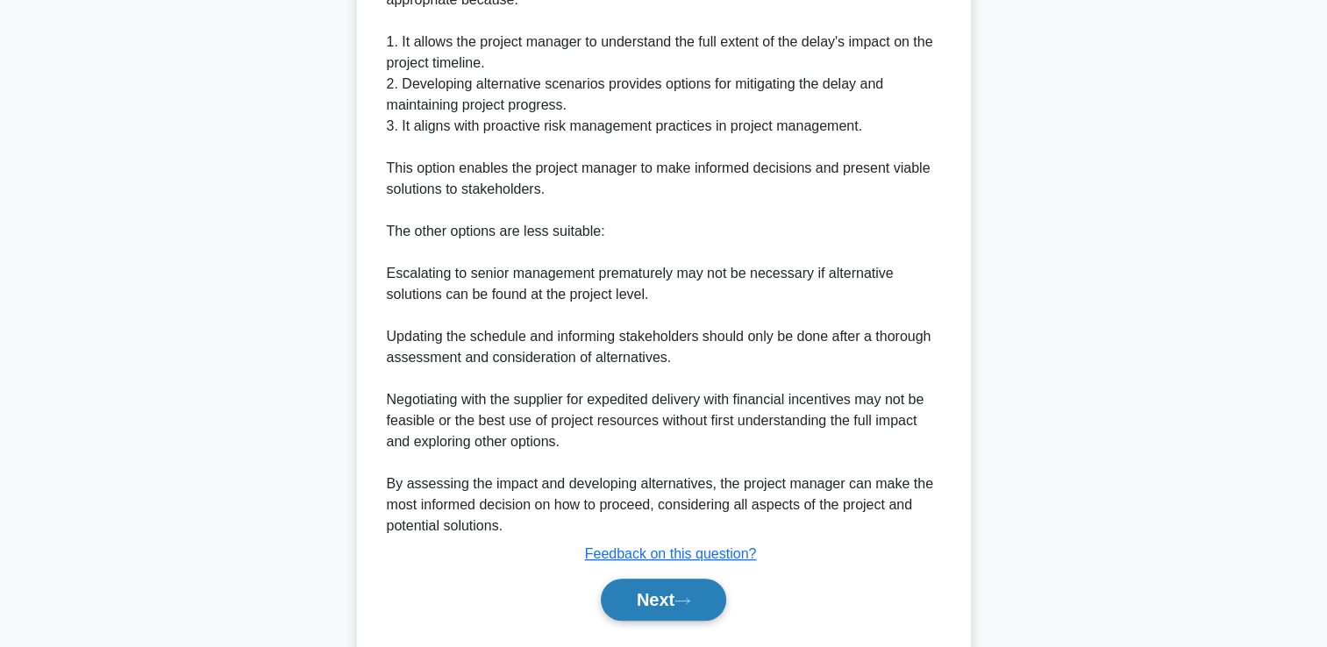
click at [634, 594] on button "Next" at bounding box center [663, 600] width 125 height 42
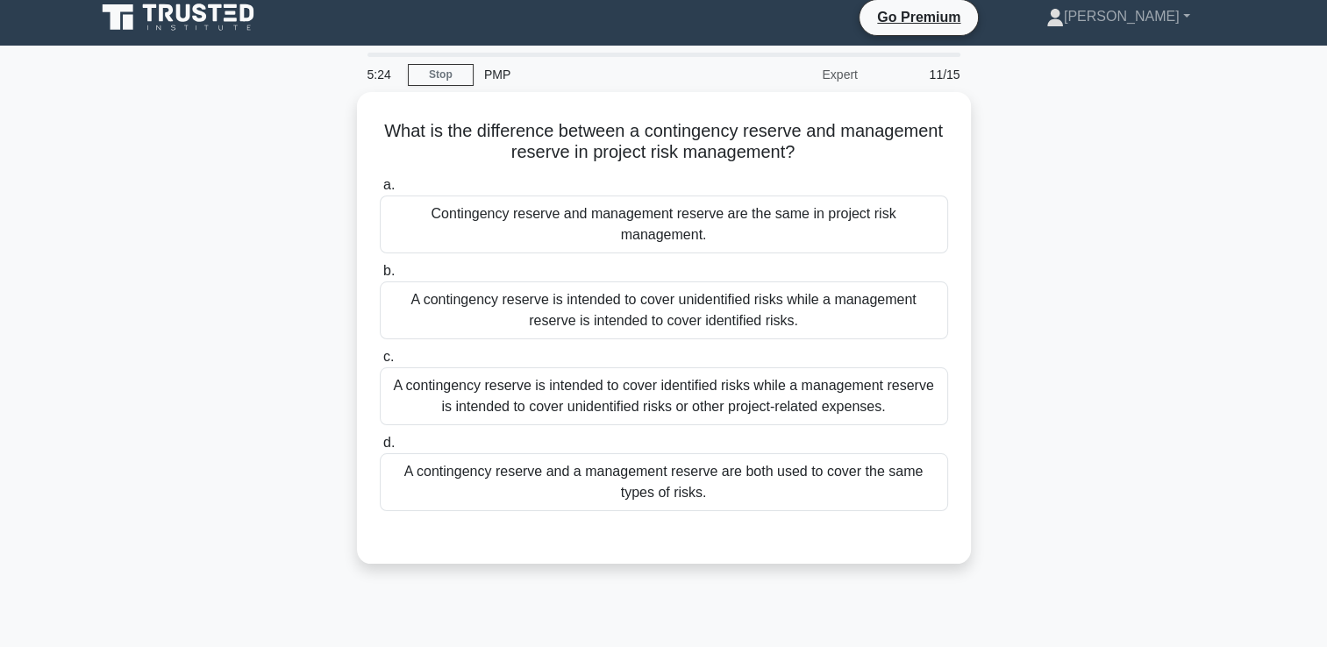
scroll to position [0, 0]
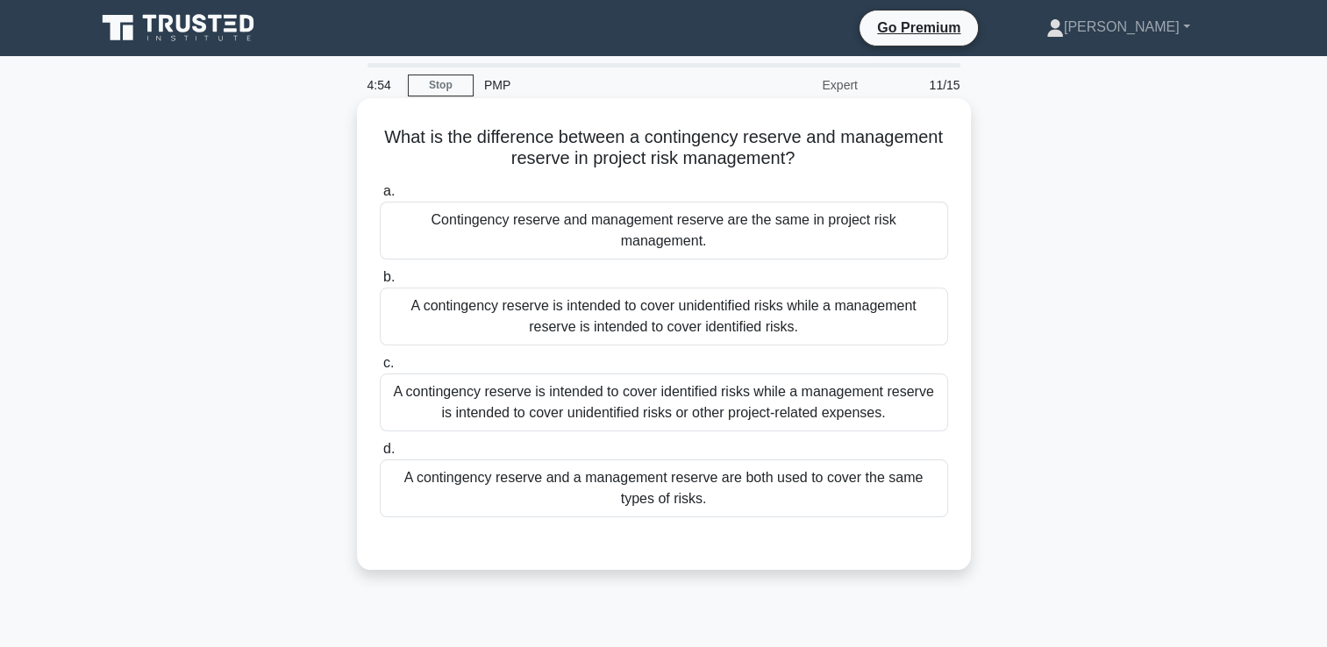
click at [730, 387] on div "A contingency reserve is intended to cover identified risks while a management …" at bounding box center [664, 403] width 568 height 58
click at [380, 369] on input "c. A contingency reserve is intended to cover identified risks while a manageme…" at bounding box center [380, 363] width 0 height 11
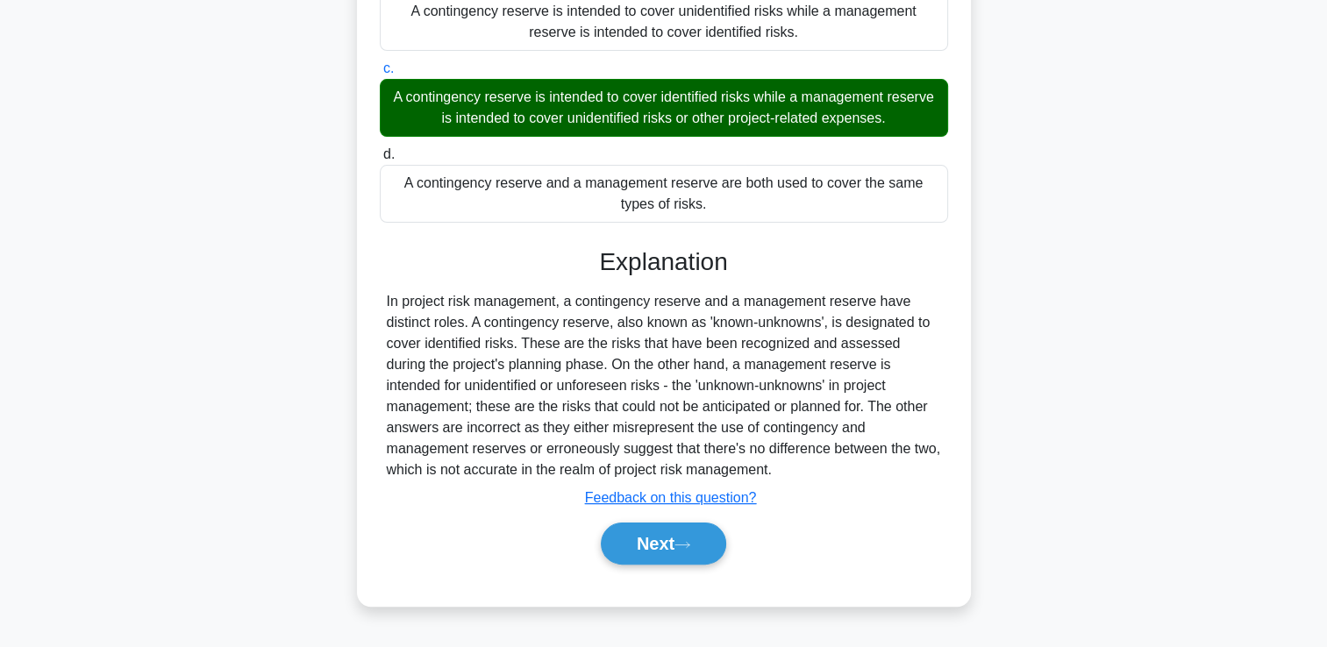
scroll to position [300, 0]
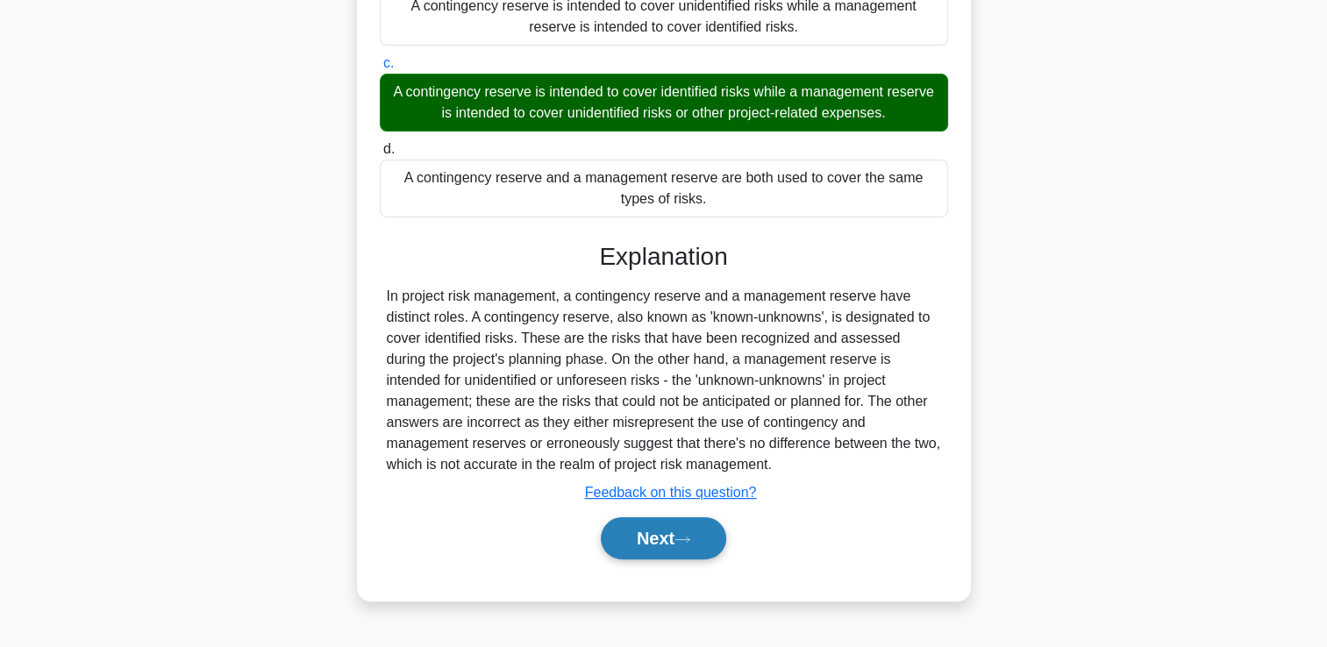
click at [603, 518] on button "Next" at bounding box center [663, 539] width 125 height 42
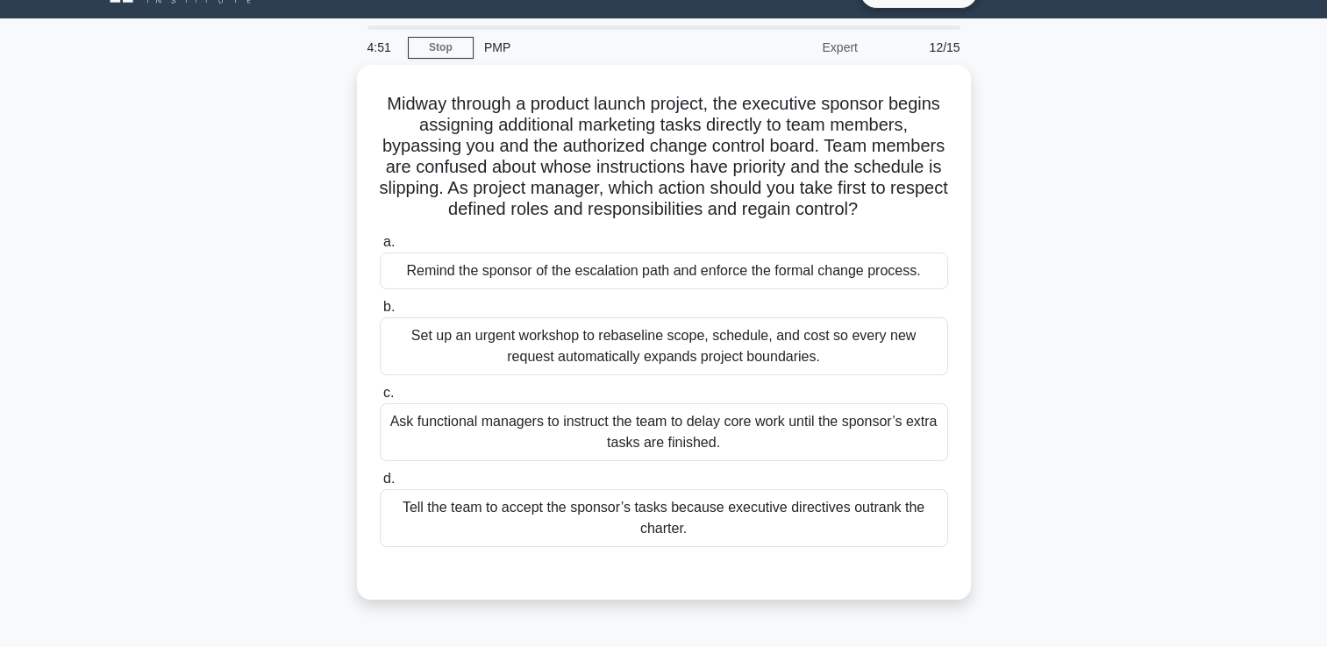
scroll to position [37, 0]
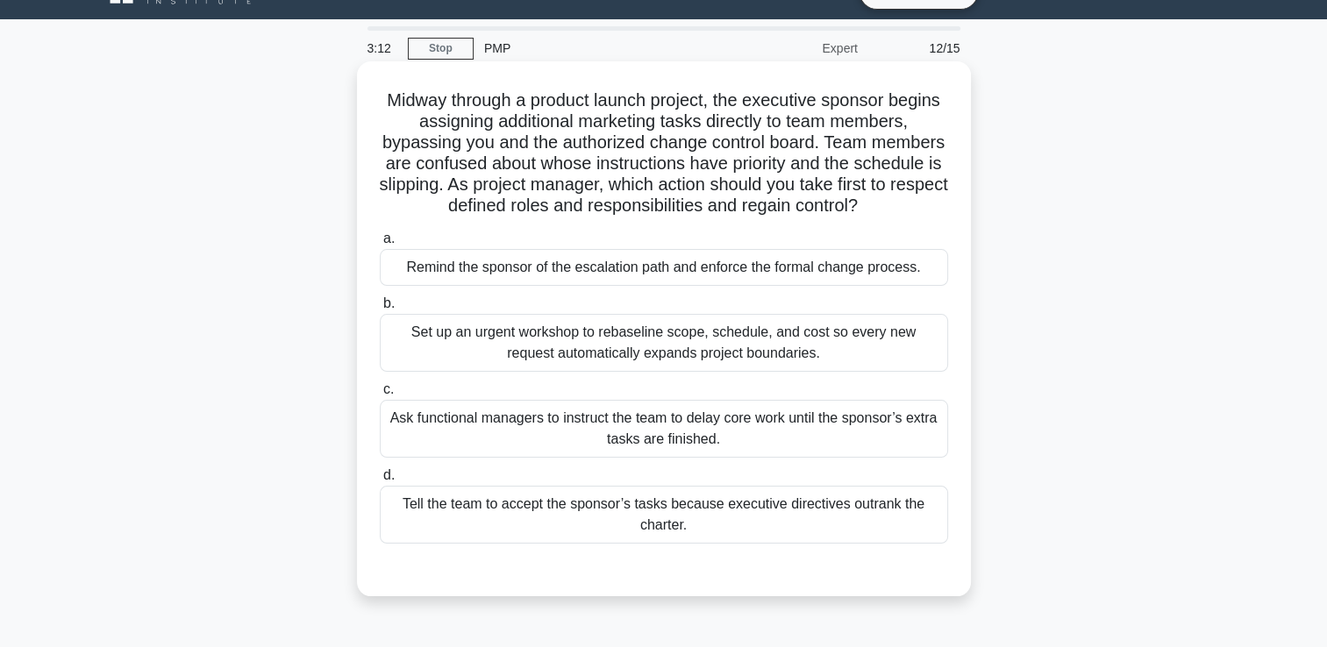
click at [516, 273] on div "Remind the sponsor of the escalation path and enforce the formal change process." at bounding box center [664, 267] width 568 height 37
click at [380, 245] on input "a. Remind the sponsor of the escalation path and enforce the formal change proc…" at bounding box center [380, 238] width 0 height 11
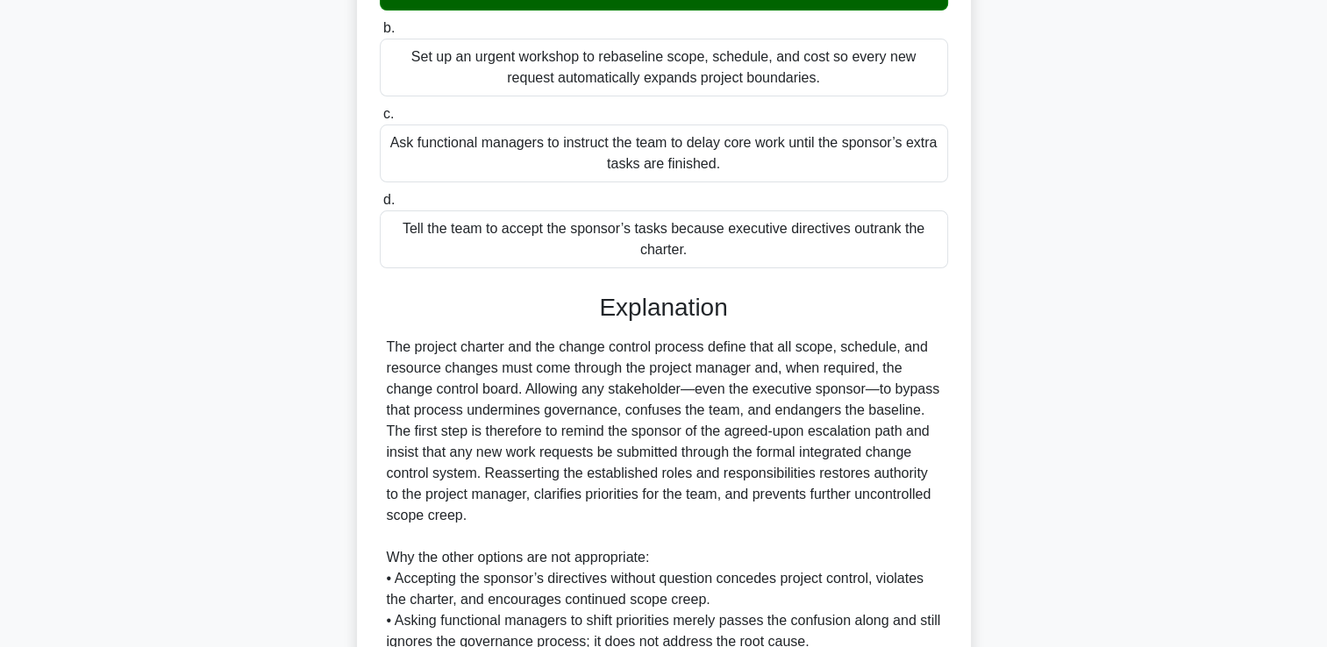
scroll to position [475, 0]
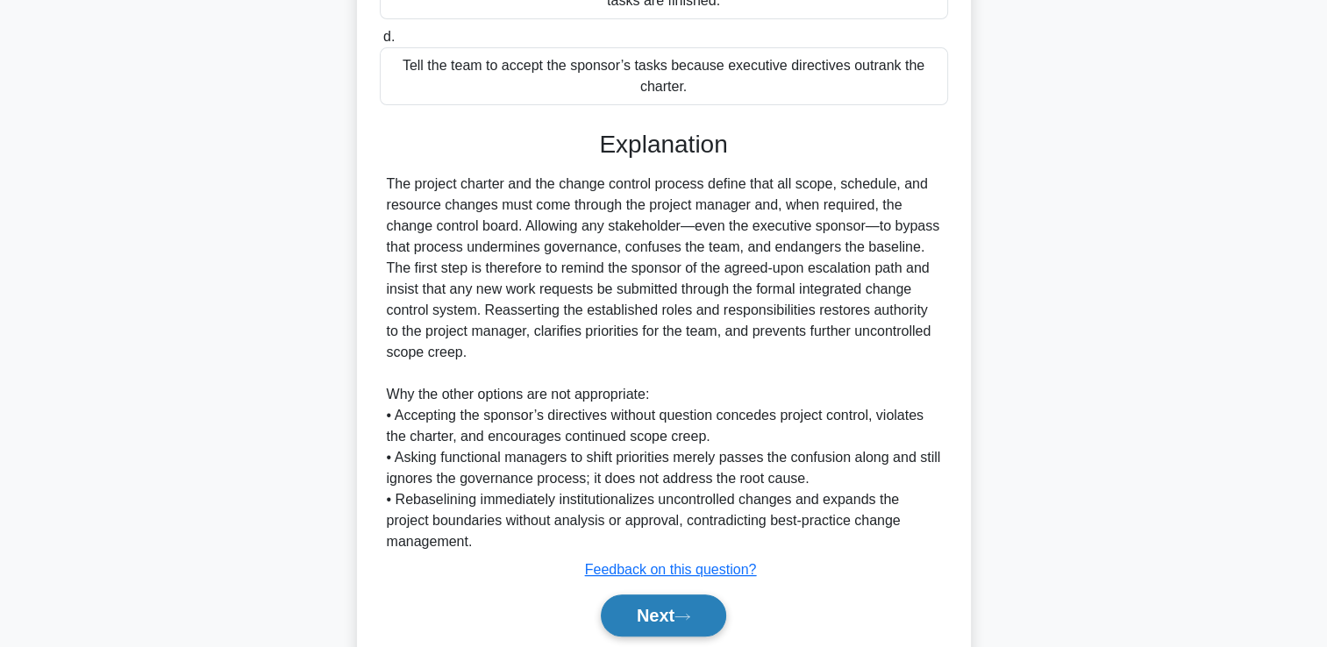
click at [655, 619] on button "Next" at bounding box center [663, 616] width 125 height 42
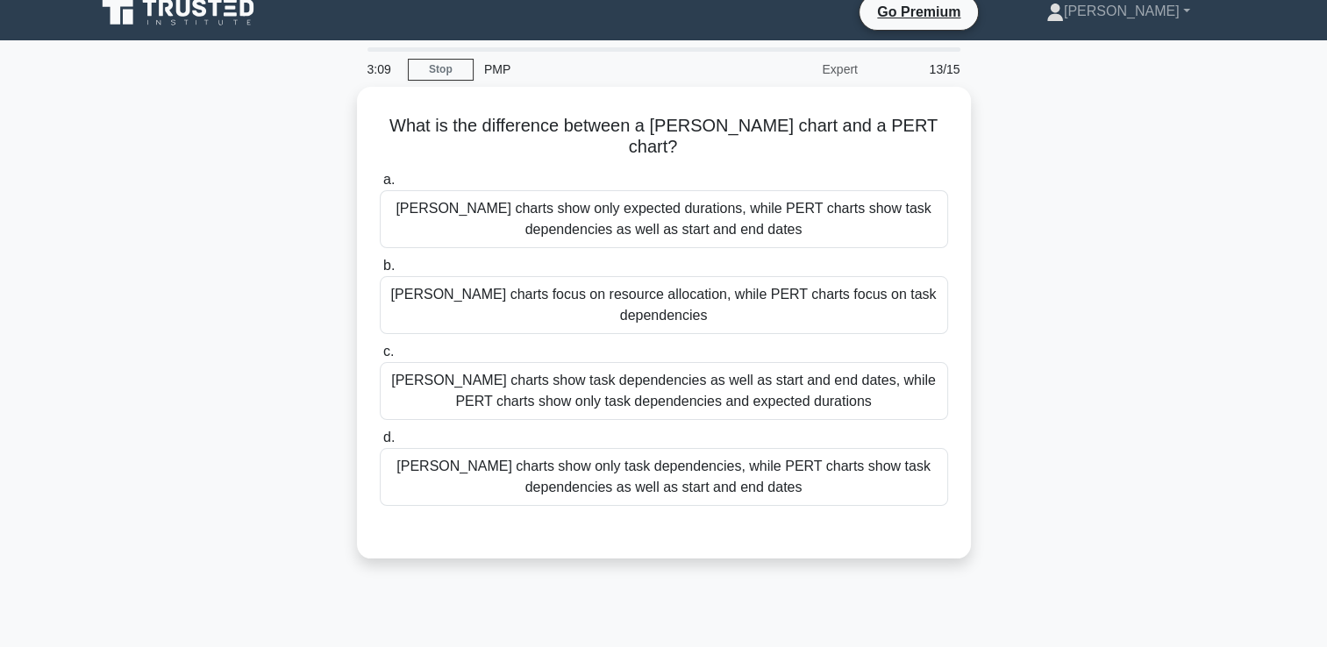
scroll to position [7, 0]
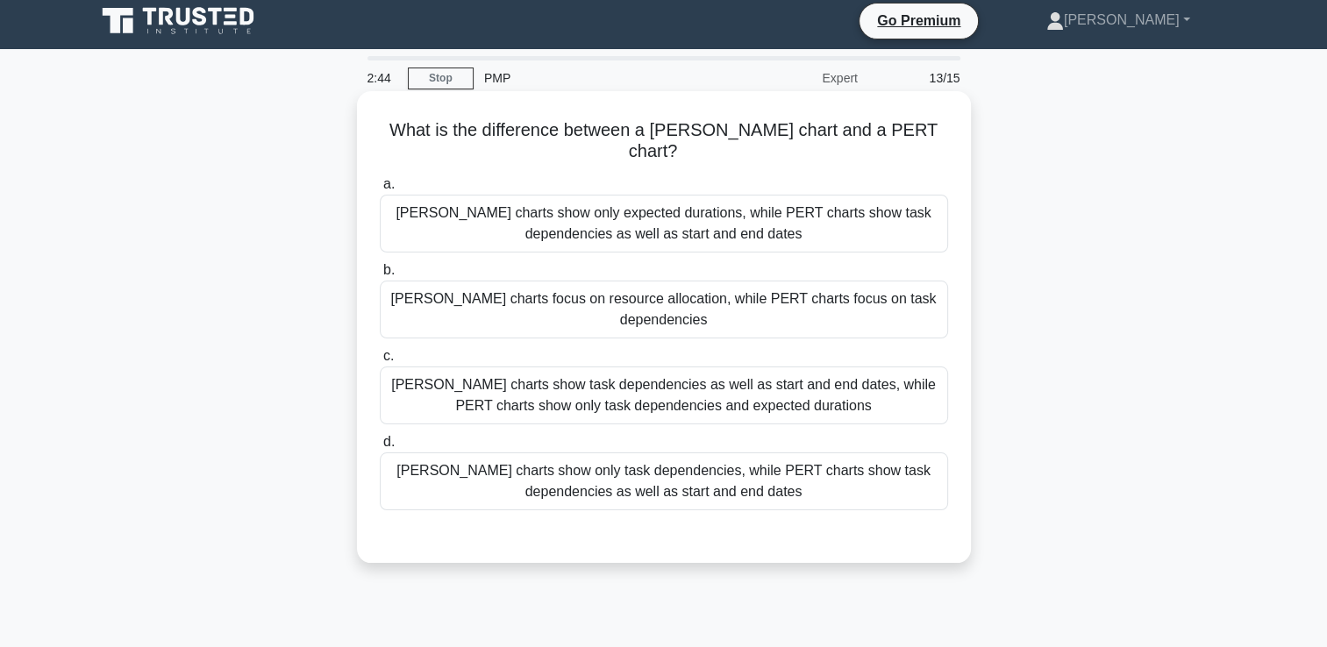
click at [532, 367] on div "Gantt charts show task dependencies as well as start and end dates, while PERT …" at bounding box center [664, 396] width 568 height 58
click at [380, 351] on input "c. Gantt charts show task dependencies as well as start and end dates, while PE…" at bounding box center [380, 356] width 0 height 11
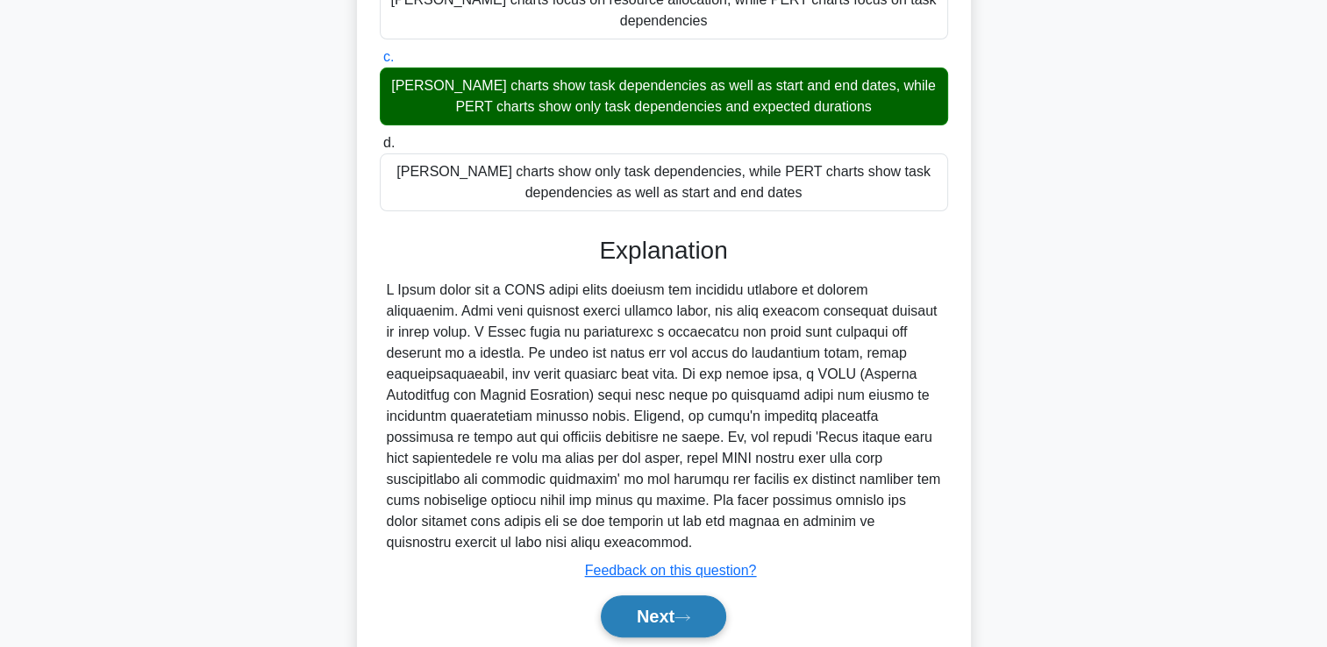
click at [621, 596] on button "Next" at bounding box center [663, 617] width 125 height 42
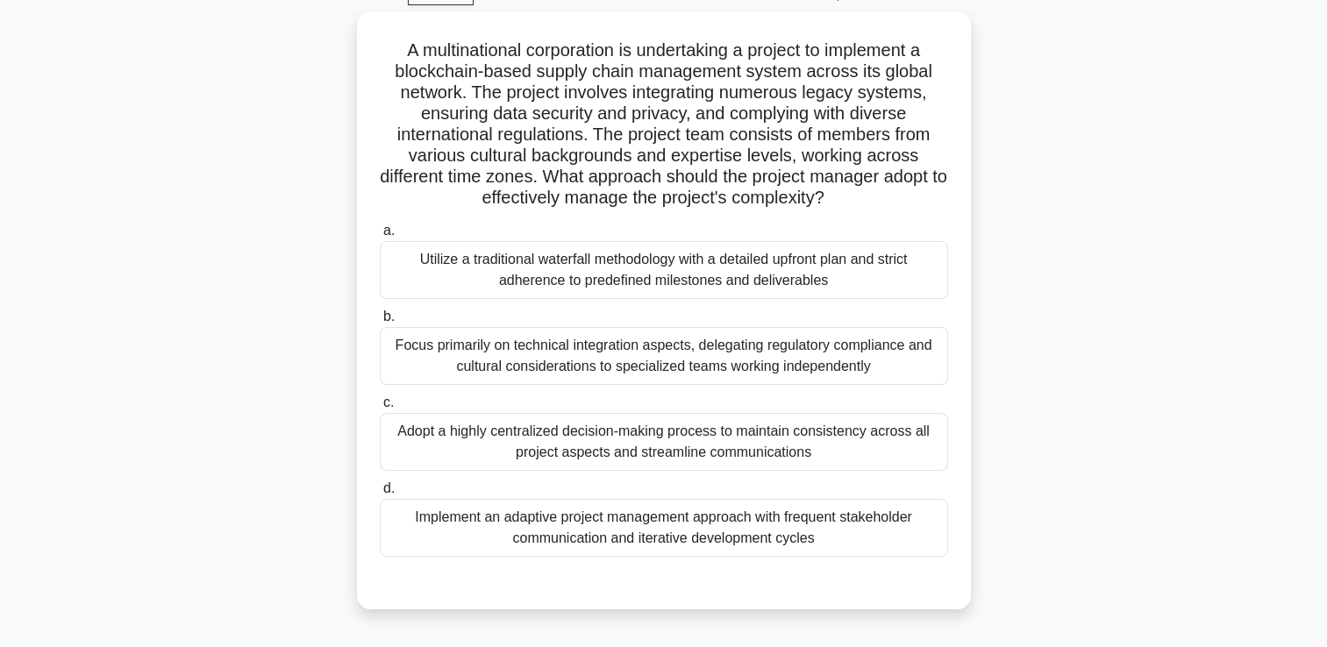
scroll to position [88, 0]
click at [578, 529] on div "Implement an adaptive project management approach with frequent stakeholder com…" at bounding box center [664, 527] width 568 height 58
click at [380, 494] on input "d. Implement an adaptive project management approach with frequent stakeholder …" at bounding box center [380, 487] width 0 height 11
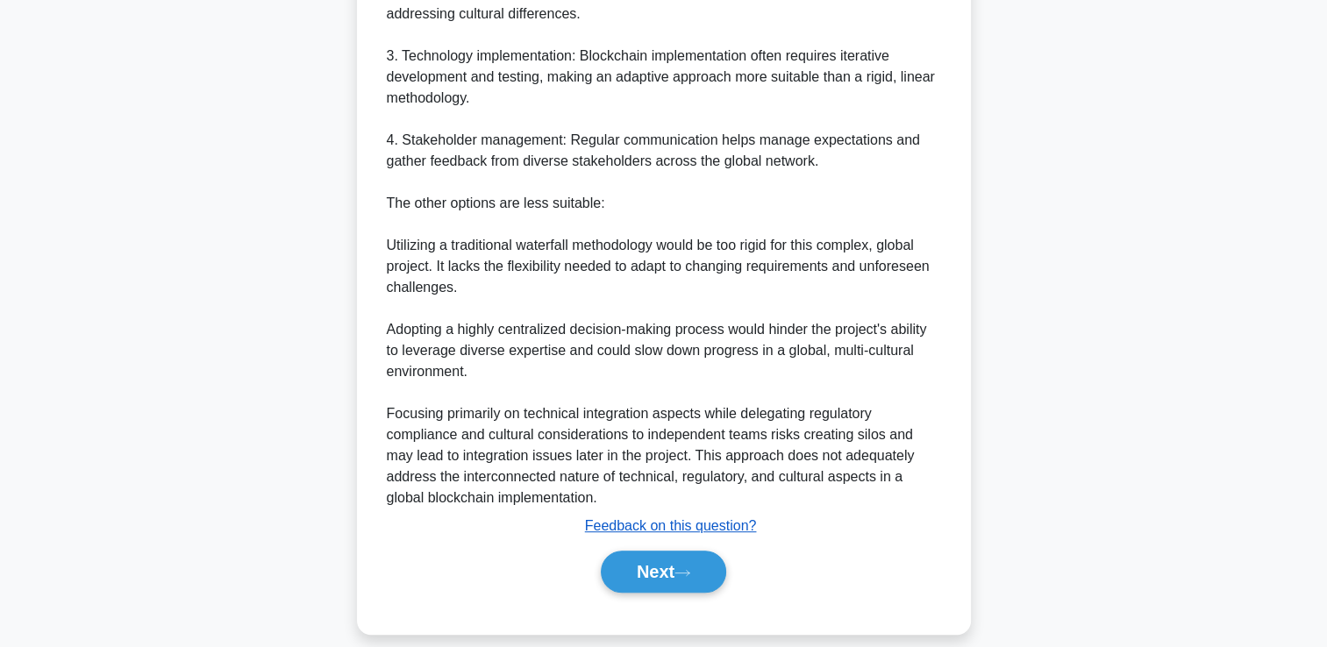
scroll to position [938, 0]
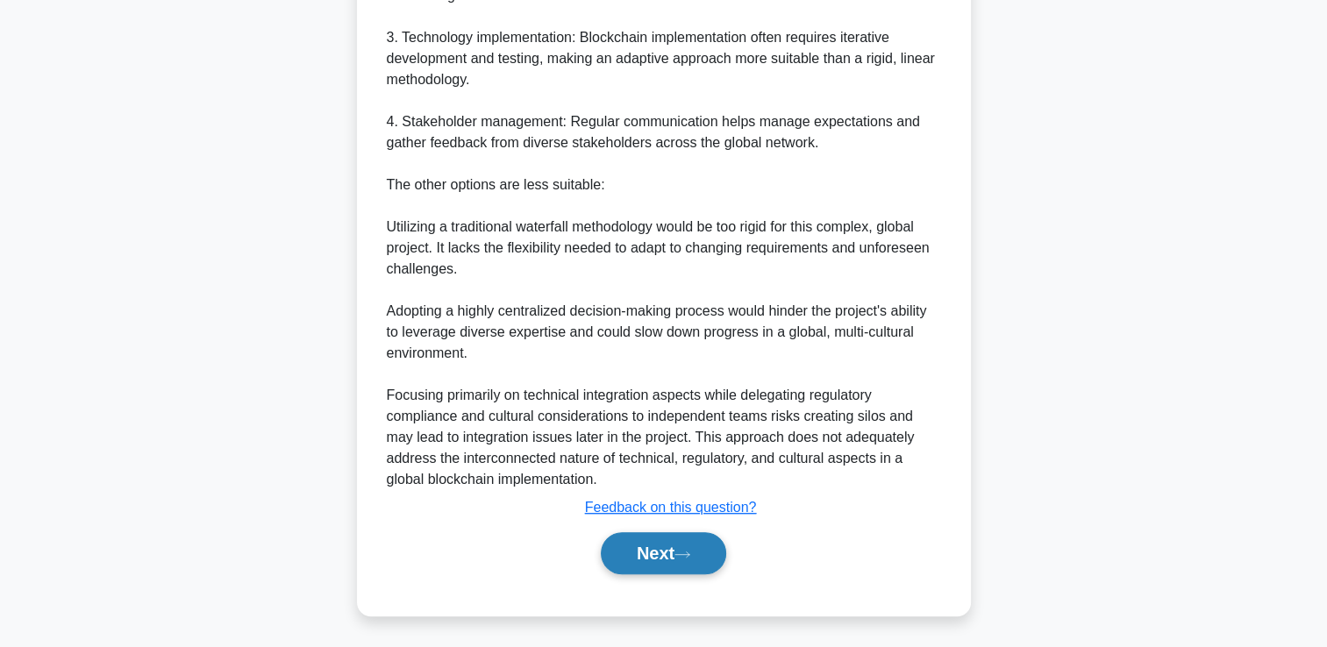
click at [654, 556] on button "Next" at bounding box center [663, 553] width 125 height 42
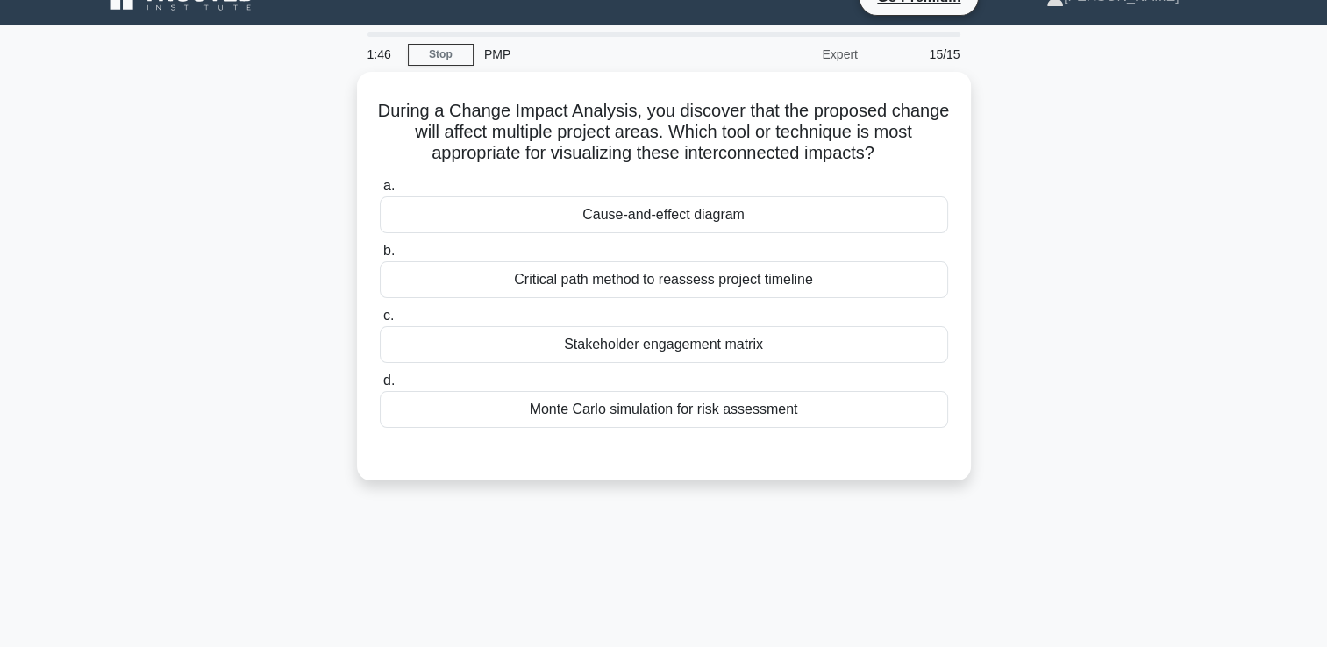
scroll to position [0, 0]
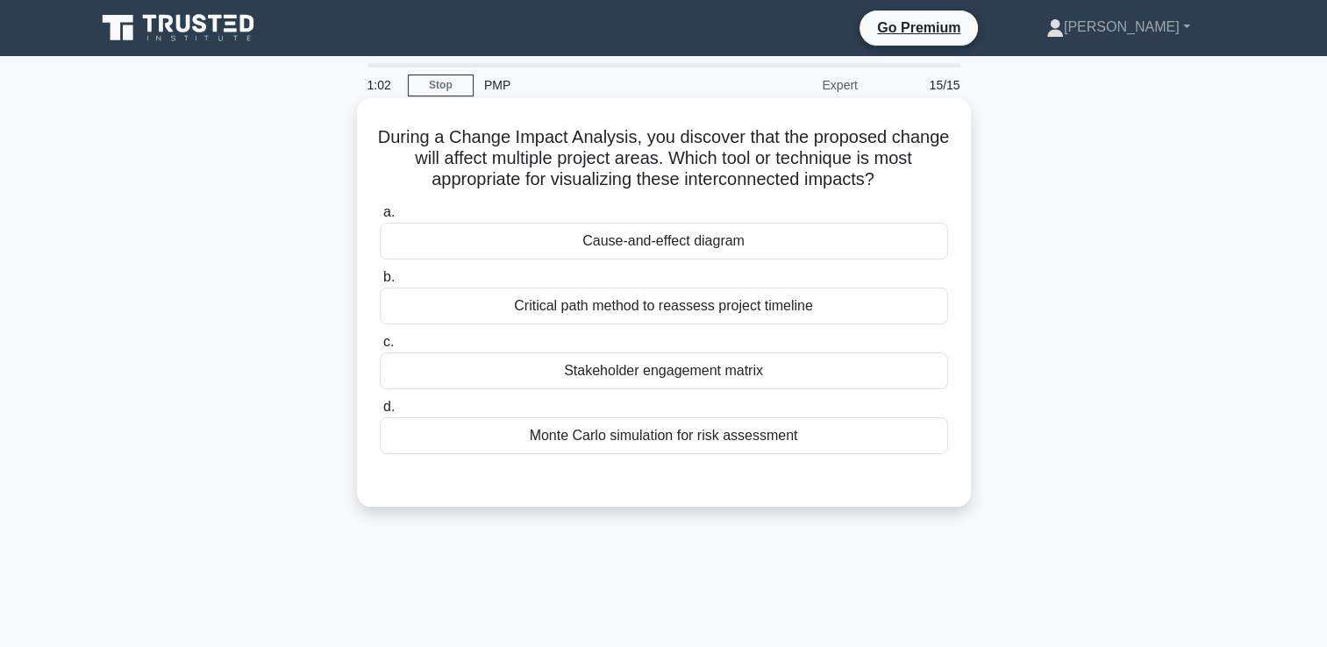
click at [692, 440] on div "Monte Carlo simulation for risk assessment" at bounding box center [664, 436] width 568 height 37
click at [380, 413] on input "d. Monte Carlo simulation for risk assessment" at bounding box center [380, 407] width 0 height 11
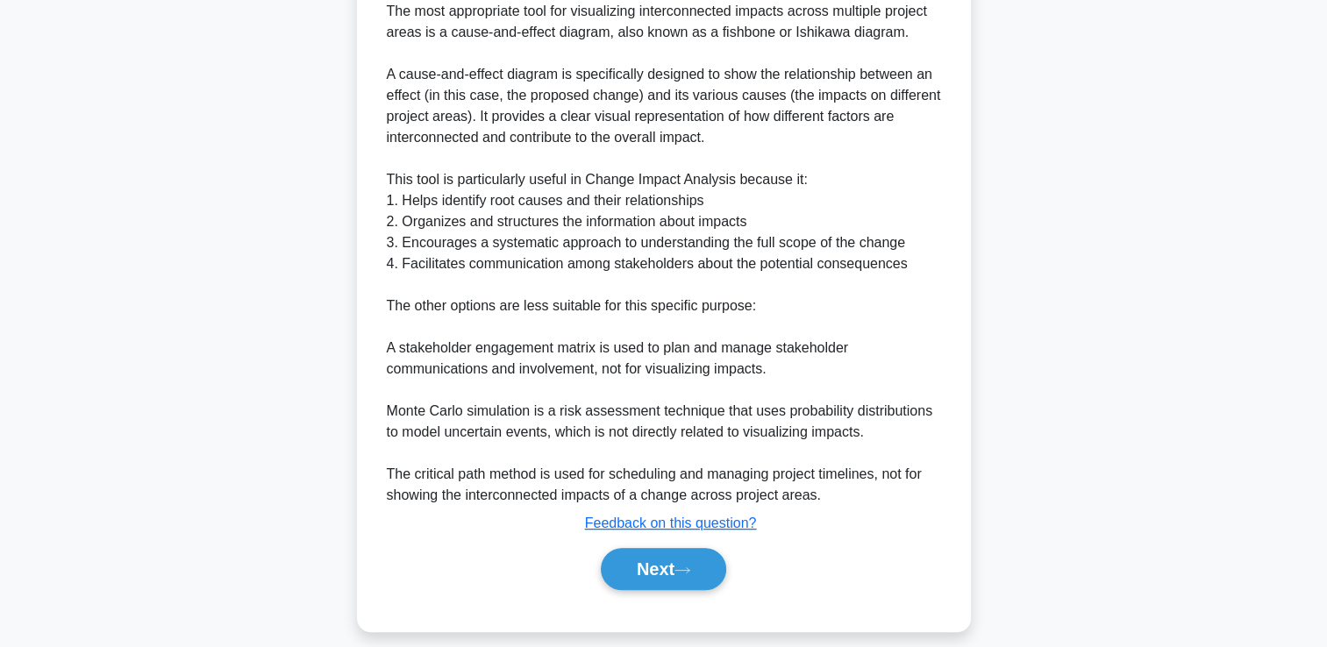
scroll to position [539, 0]
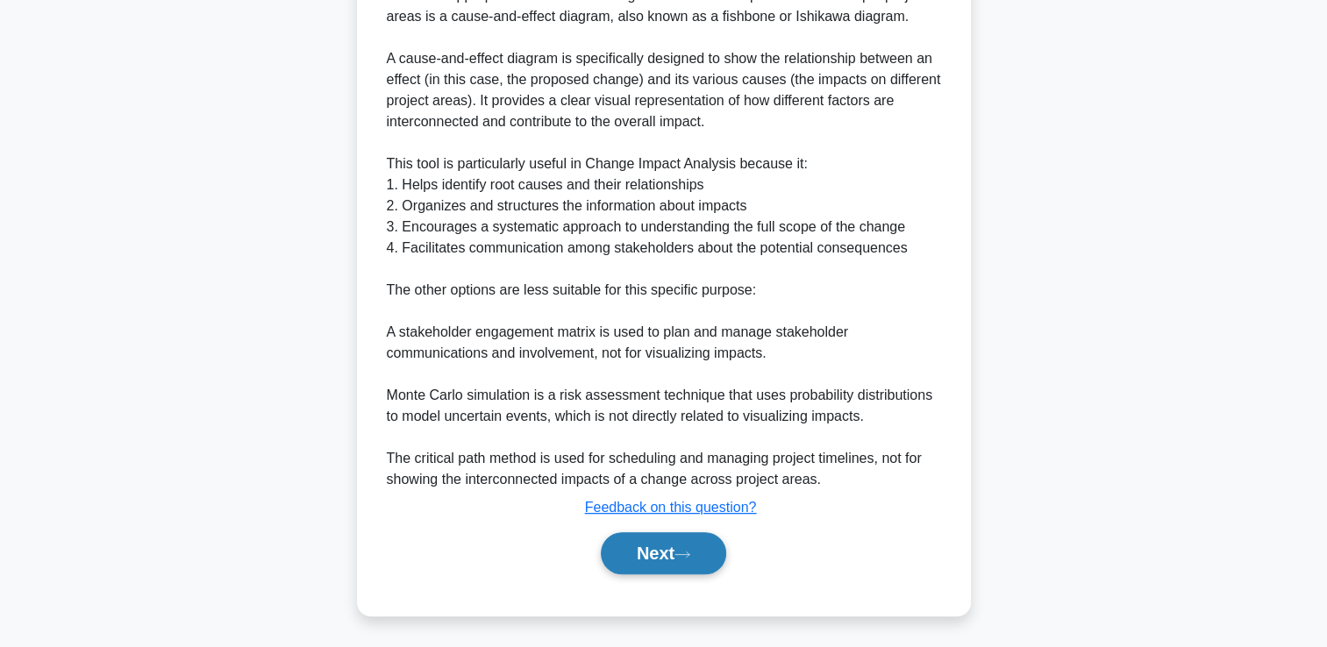
click at [678, 559] on button "Next" at bounding box center [663, 553] width 125 height 42
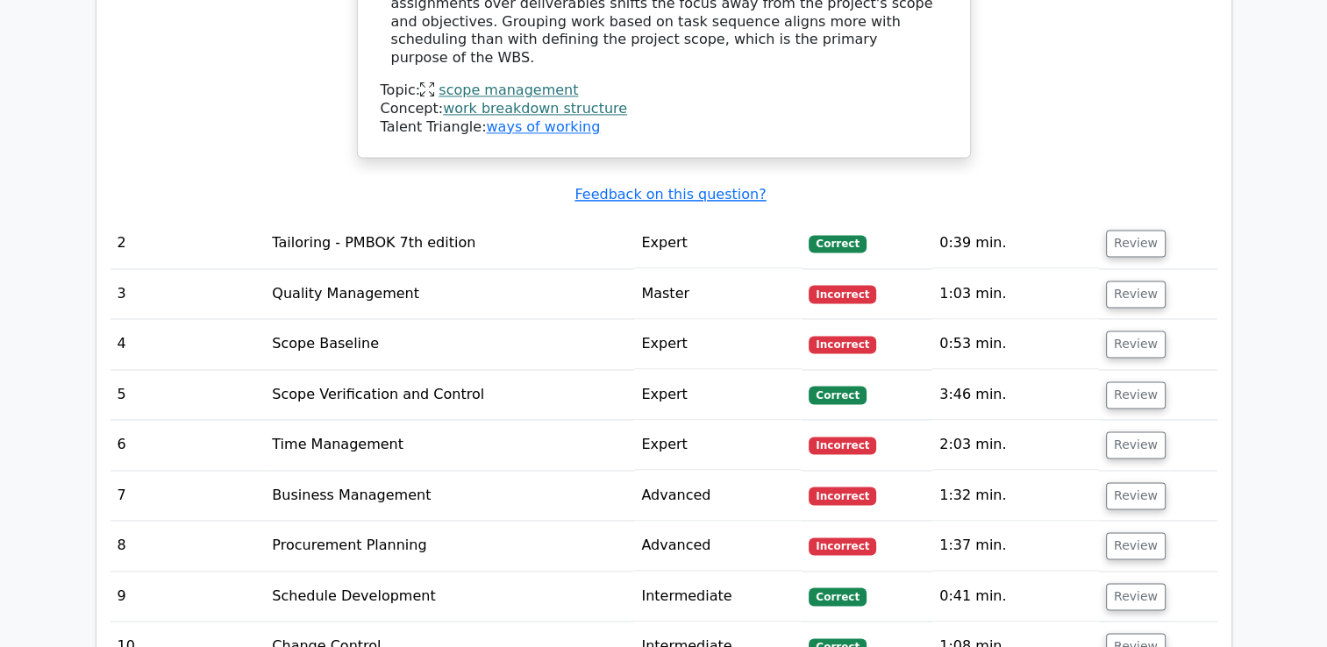
scroll to position [2426, 0]
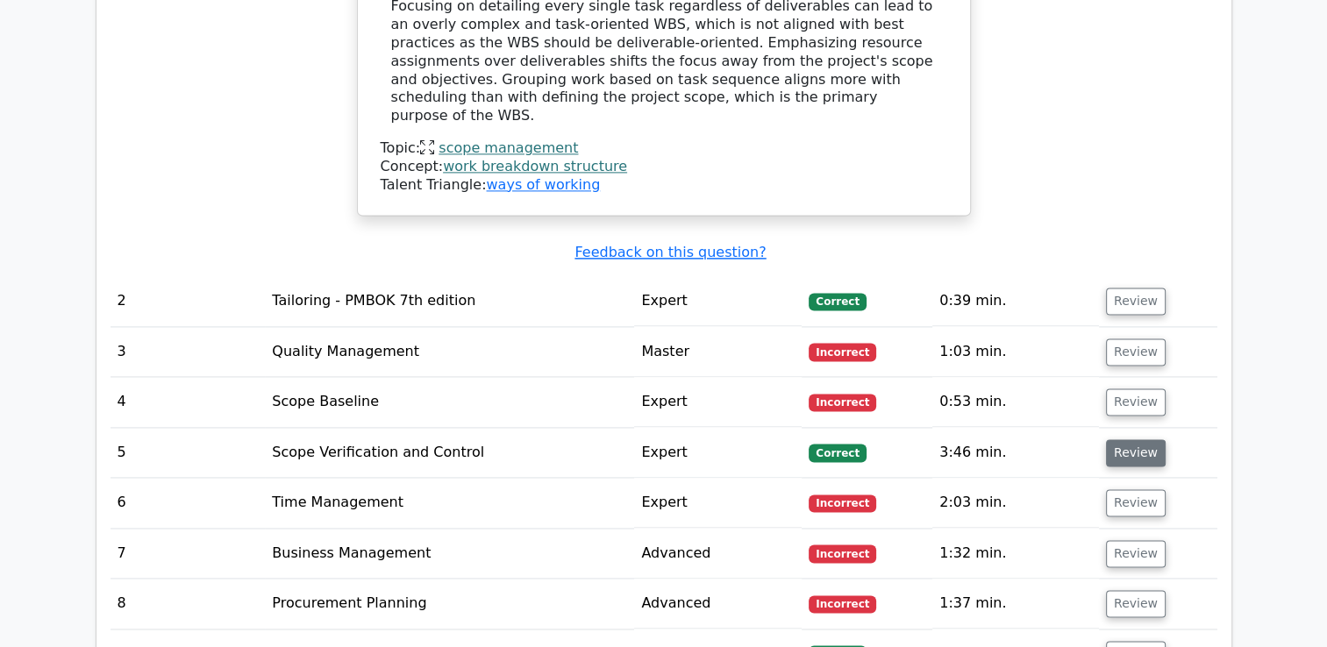
click at [1131, 439] on button "Review" at bounding box center [1136, 452] width 60 height 27
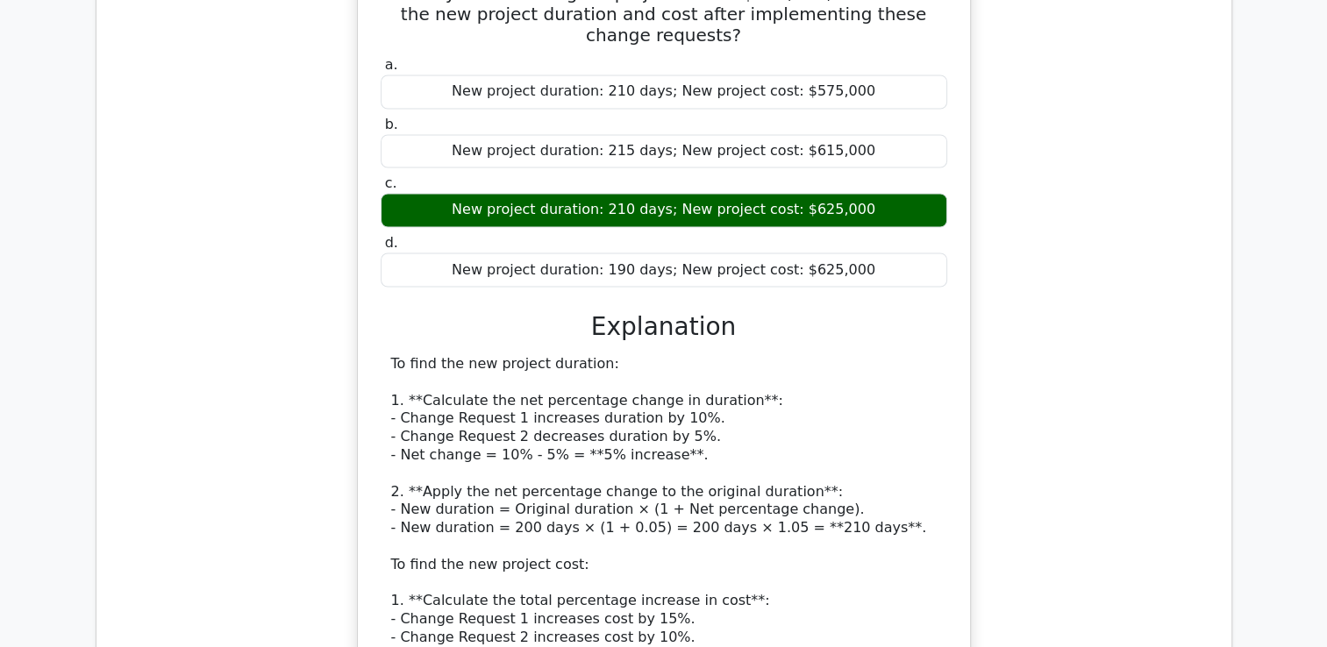
scroll to position [3040, 0]
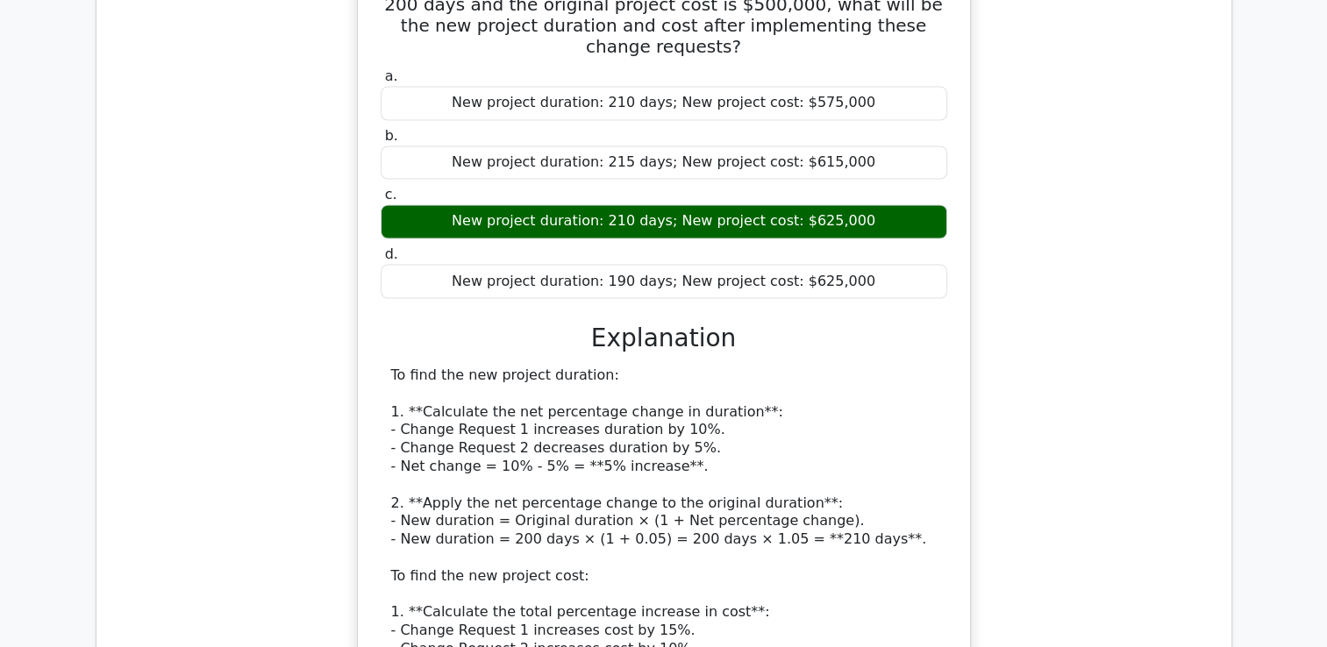
drag, startPoint x: 402, startPoint y: 371, endPoint x: 804, endPoint y: 368, distance: 402.7
click at [804, 368] on div "To find the new project duration: 1. **Calculate the net percentage change in d…" at bounding box center [664, 585] width 546 height 438
drag, startPoint x: 804, startPoint y: 368, endPoint x: 750, endPoint y: 370, distance: 54.5
copy div "New duration = Original duration × (1 + Net percentage change)."
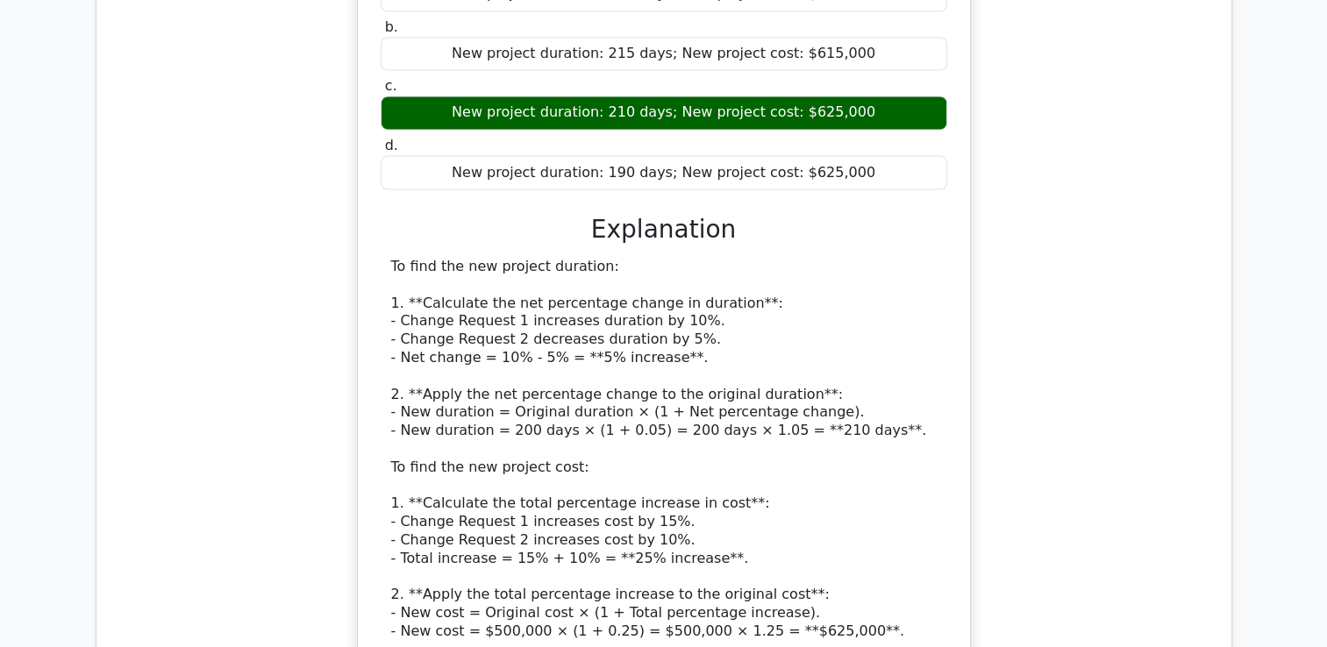
scroll to position [3187, 0]
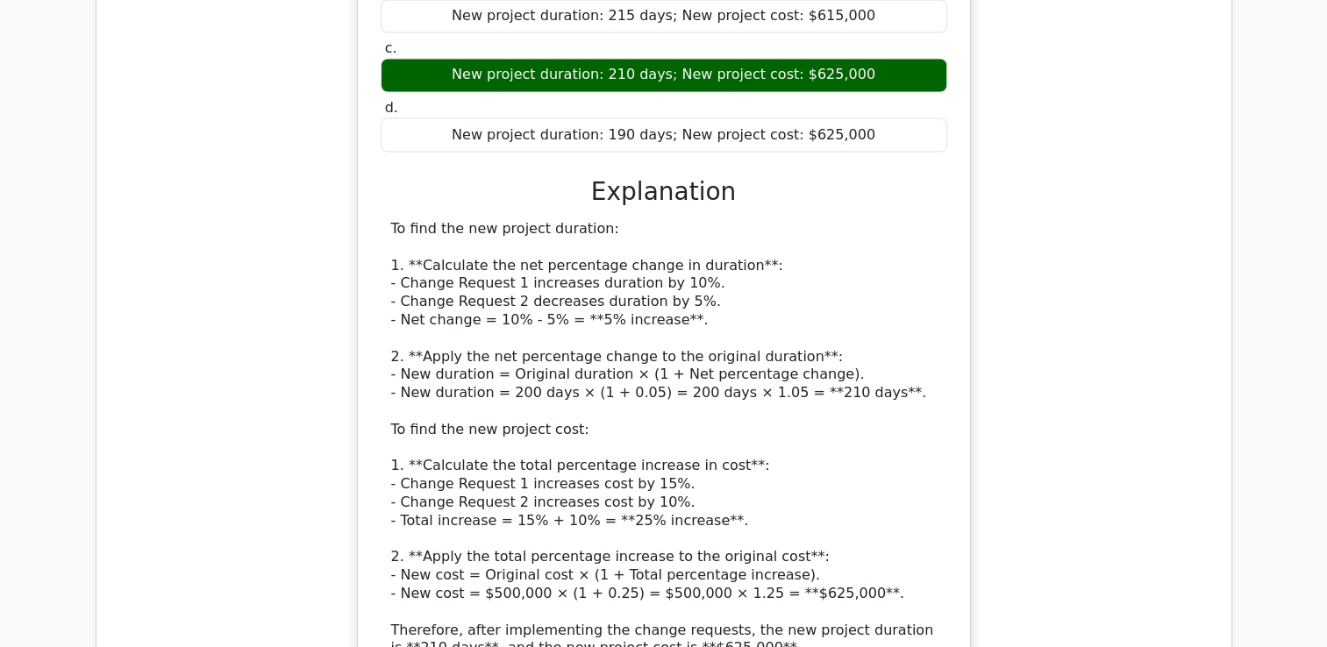
drag, startPoint x: 403, startPoint y: 430, endPoint x: 762, endPoint y: 425, distance: 359.7
click at [762, 425] on div "To find the new project duration: 1. **Calculate the net percentage change in d…" at bounding box center [664, 438] width 546 height 438
copy div "New cost = Original cost × (1 + Total percentage increase)."
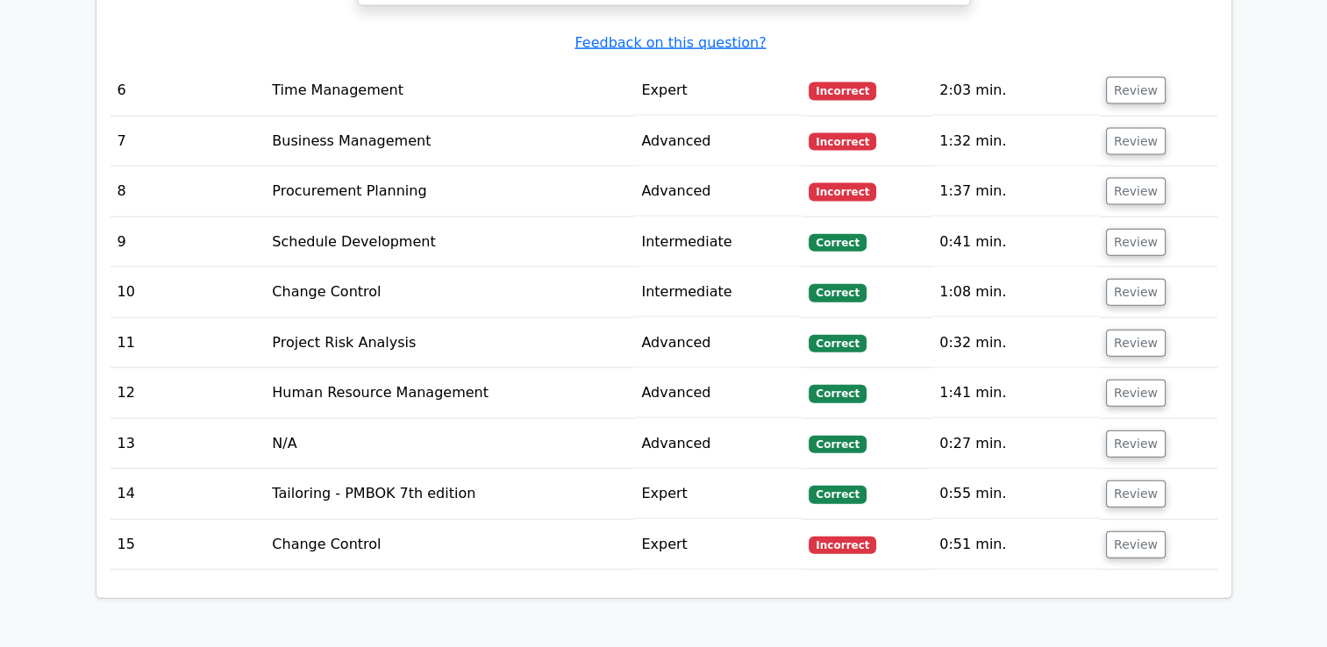
scroll to position [3948, 0]
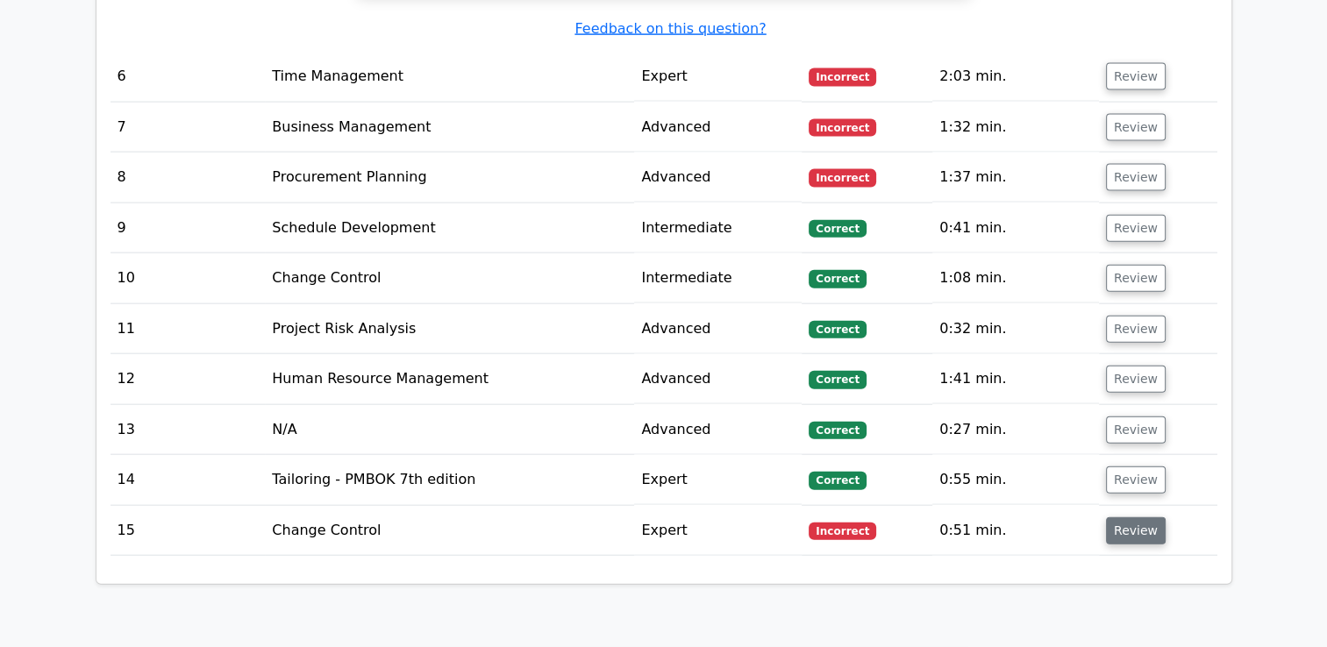
click at [1137, 518] on button "Review" at bounding box center [1136, 531] width 60 height 27
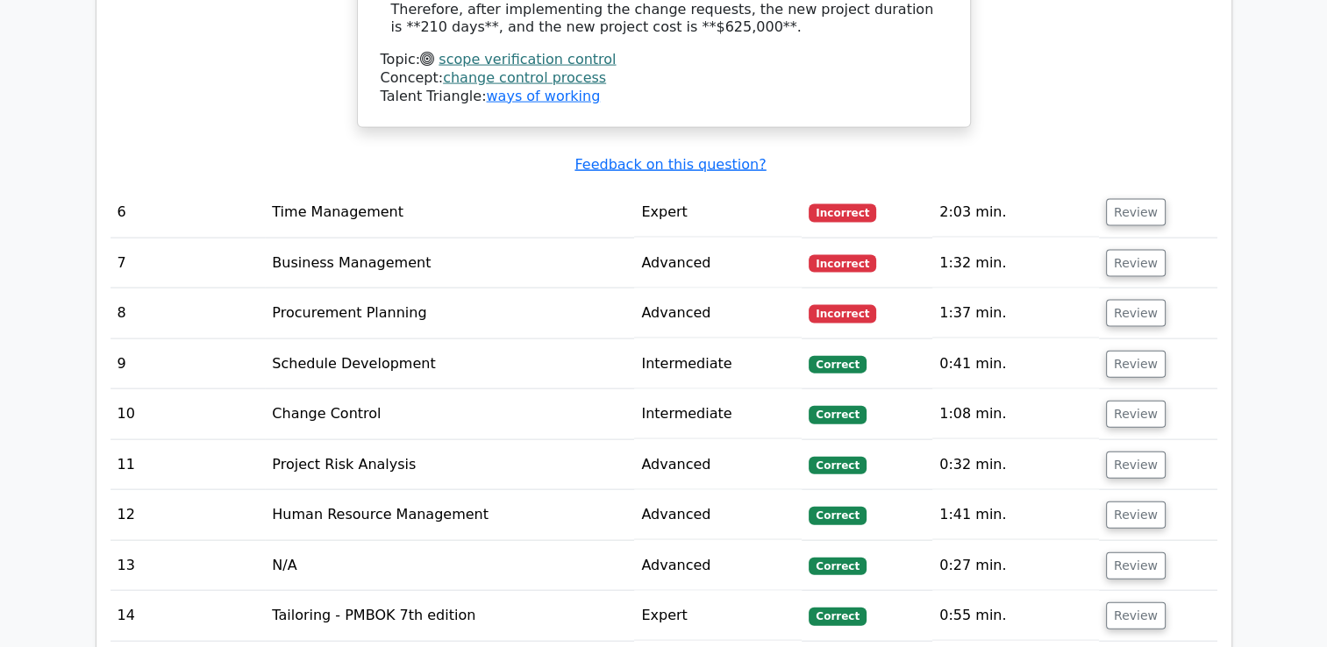
scroll to position [3772, 0]
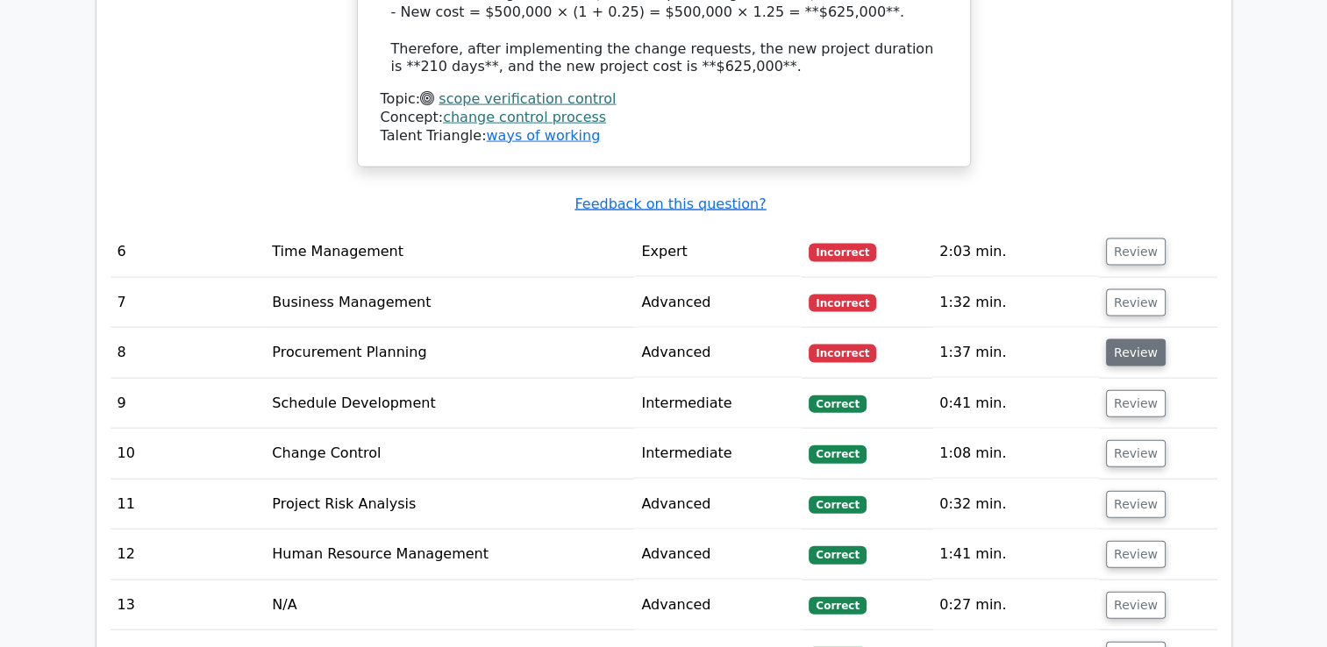
click at [1130, 339] on button "Review" at bounding box center [1136, 352] width 60 height 27
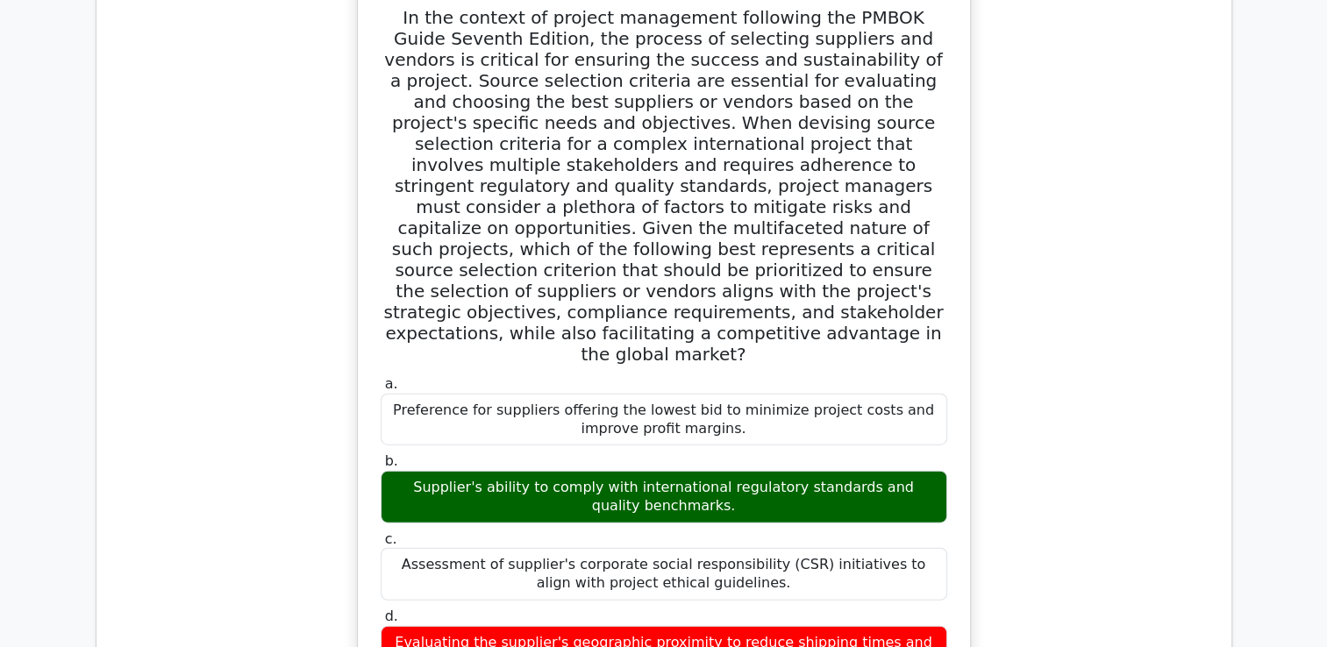
scroll to position [4181, 0]
